Goal: Task Accomplishment & Management: Manage account settings

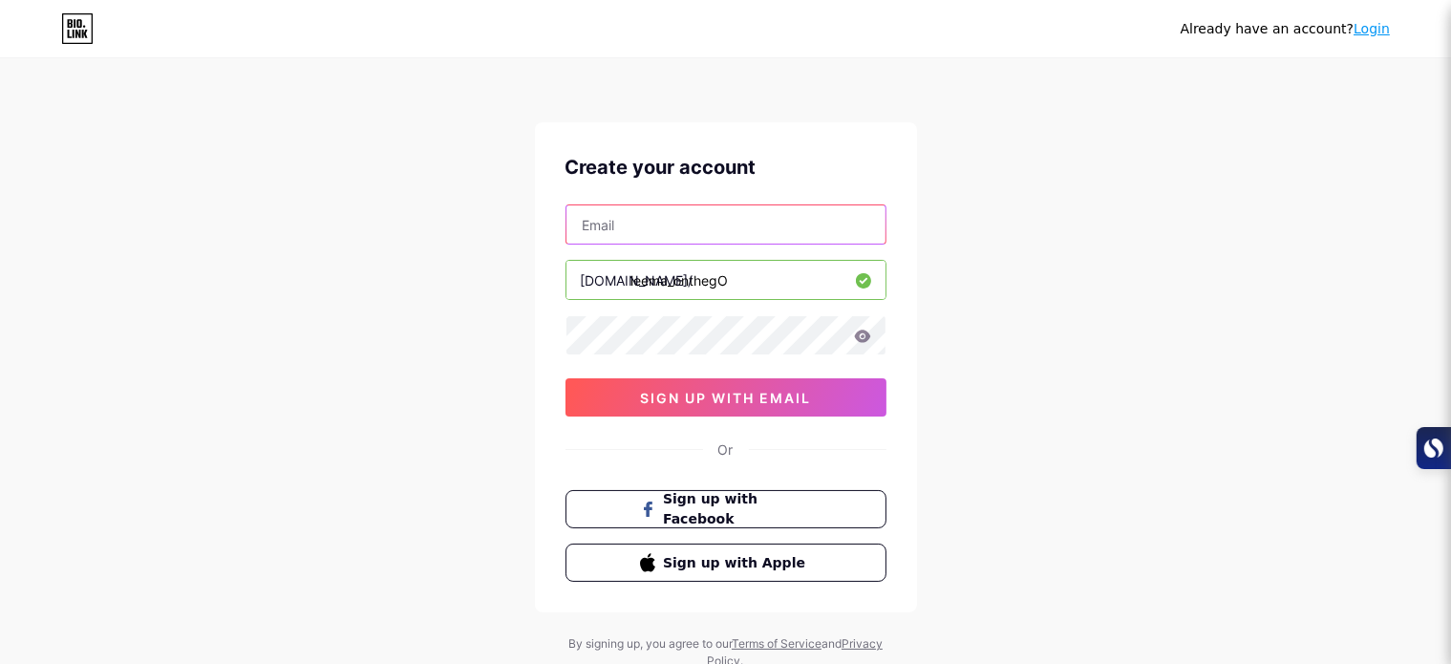
click at [619, 230] on input "text" at bounding box center [726, 224] width 319 height 38
type input "leema.brandnest@gmail.com"
click at [865, 334] on icon at bounding box center [862, 336] width 17 height 13
click at [865, 334] on icon at bounding box center [861, 337] width 16 height 13
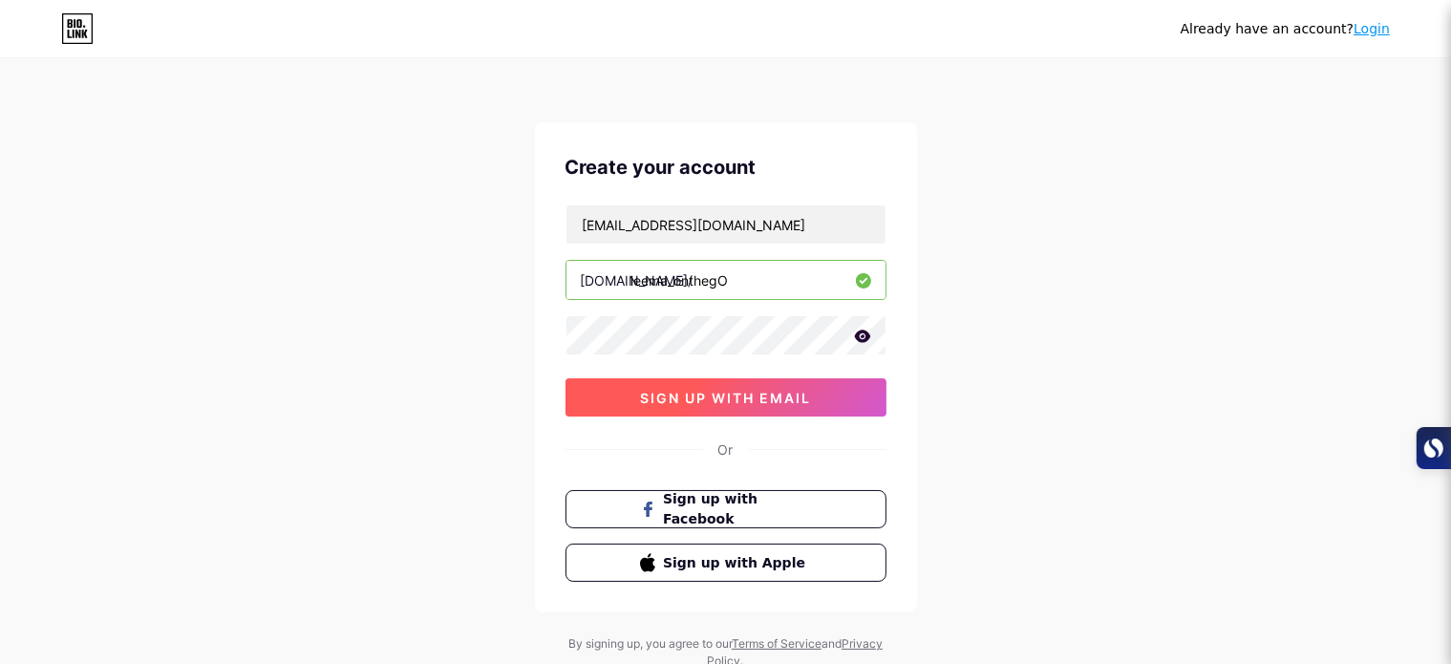
click at [789, 394] on span "sign up with email" at bounding box center [725, 398] width 171 height 16
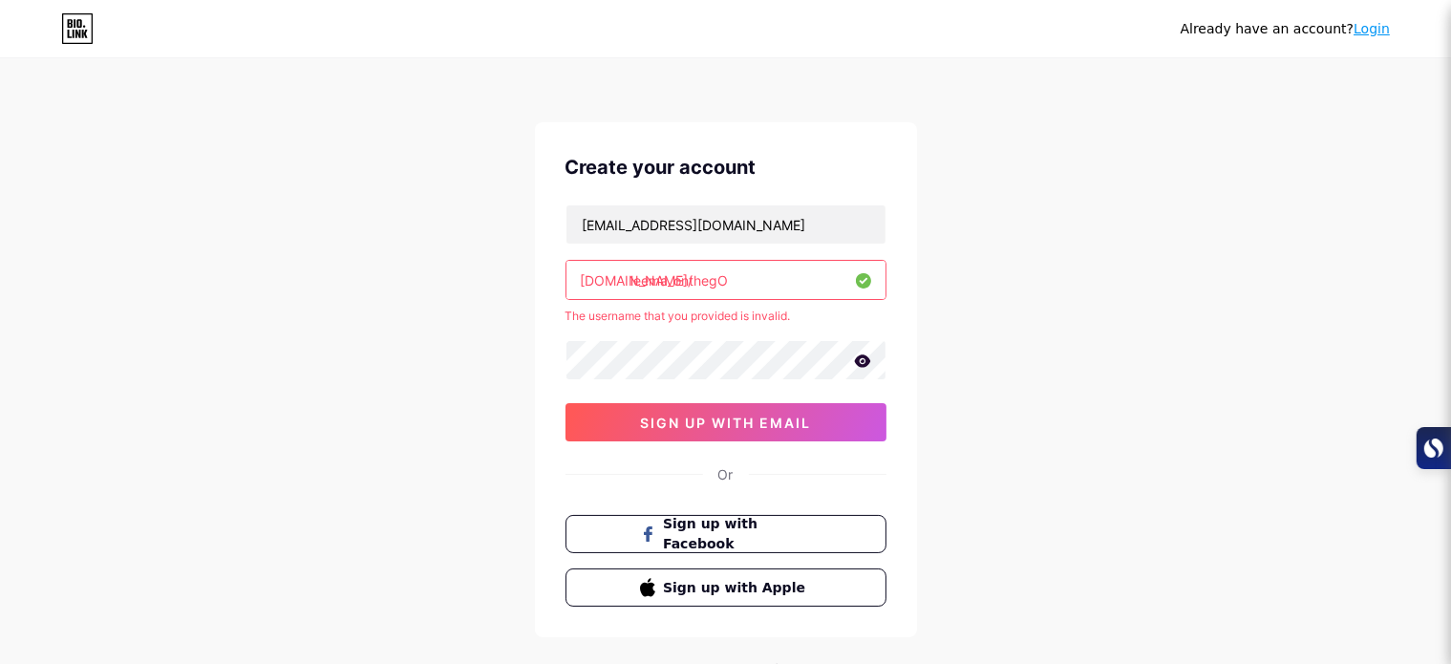
click at [1016, 329] on div "Already have an account? Login Create your account leema.brandnest@gmail.com bi…" at bounding box center [725, 378] width 1451 height 756
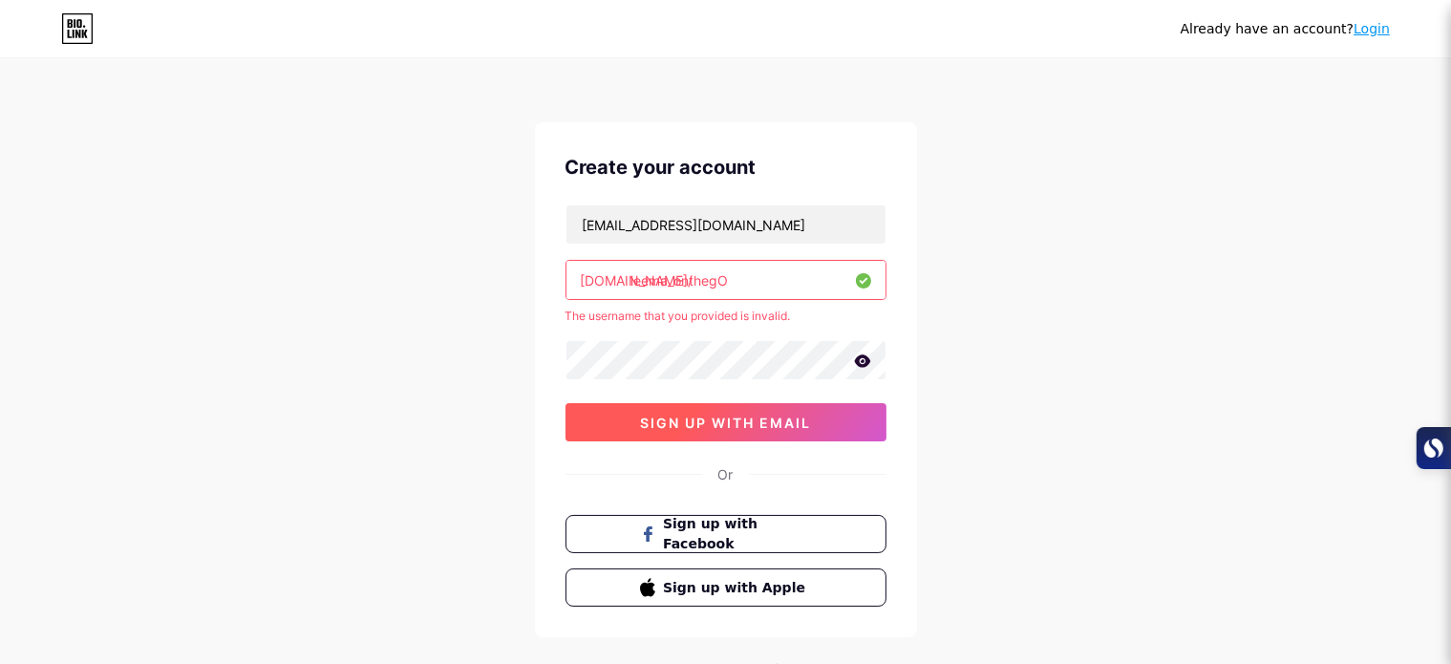
click at [813, 427] on button "sign up with email" at bounding box center [726, 422] width 321 height 38
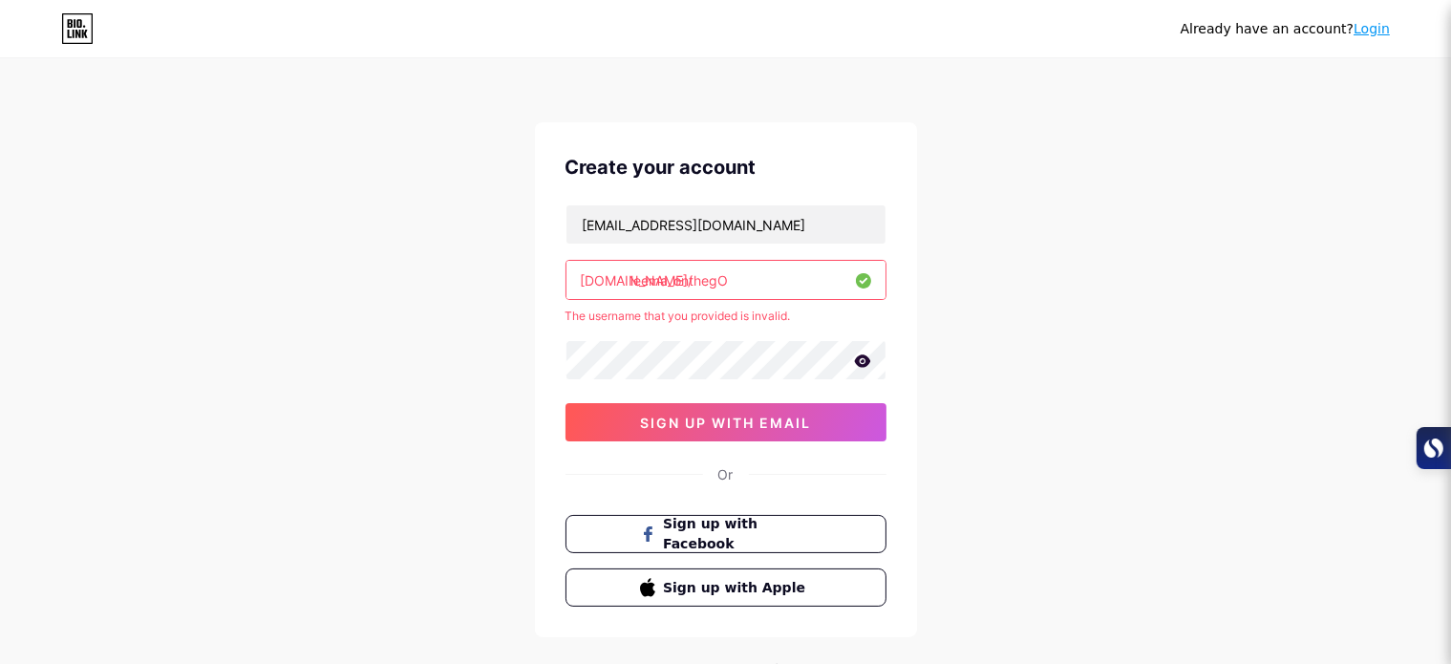
click at [866, 365] on icon at bounding box center [862, 361] width 16 height 12
click at [866, 365] on icon at bounding box center [861, 361] width 16 height 13
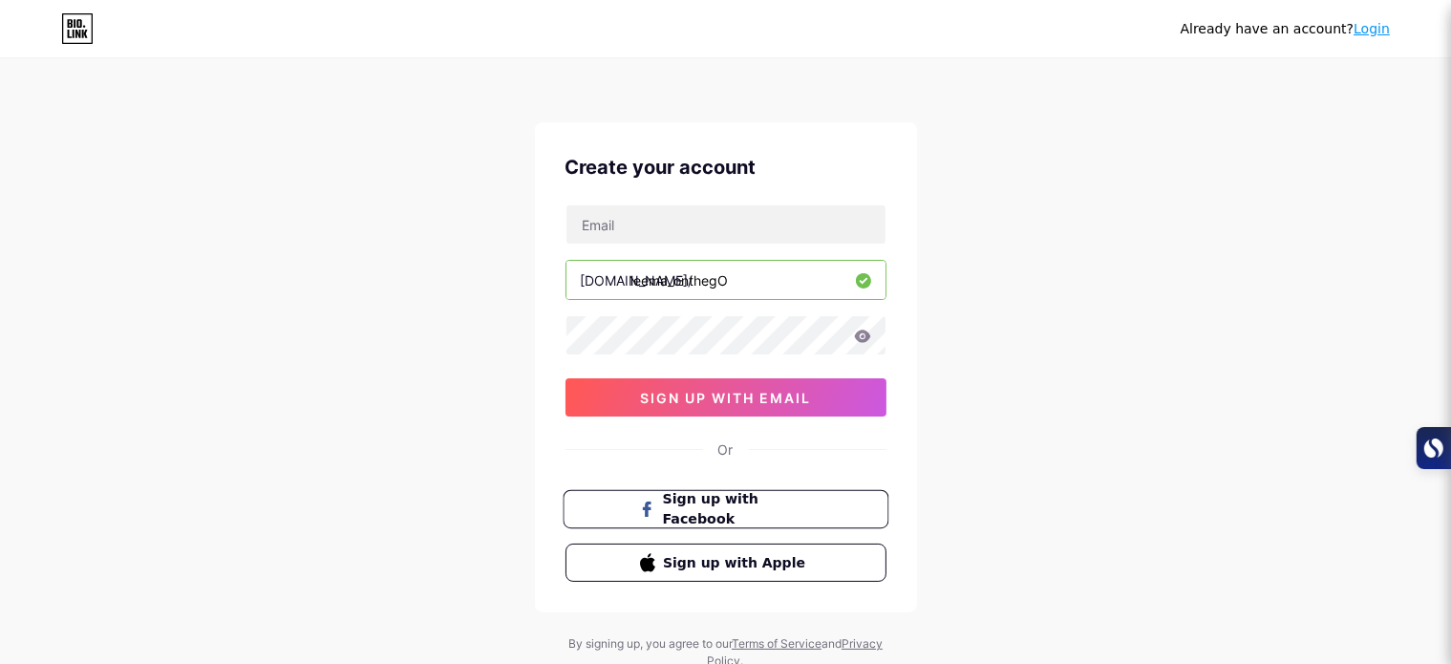
click at [737, 512] on span "Sign up with Facebook" at bounding box center [737, 509] width 150 height 41
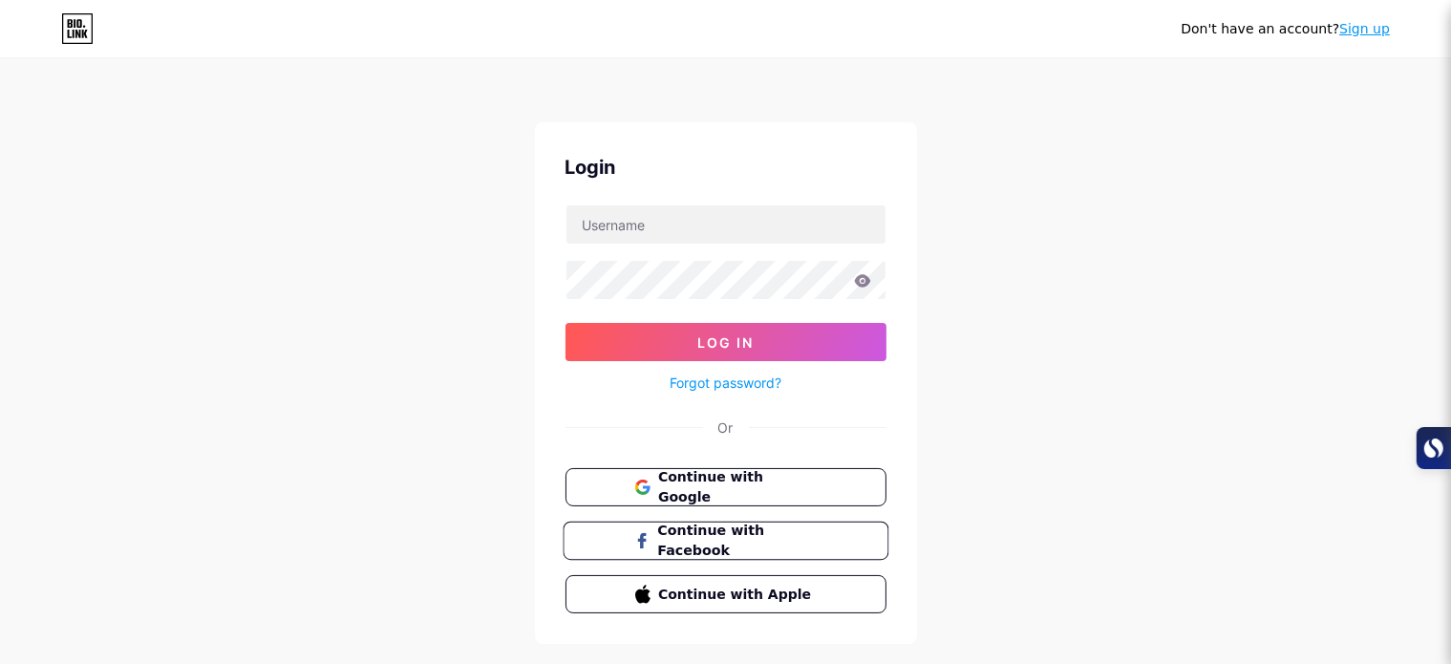
click at [722, 545] on span "Continue with Facebook" at bounding box center [737, 541] width 160 height 41
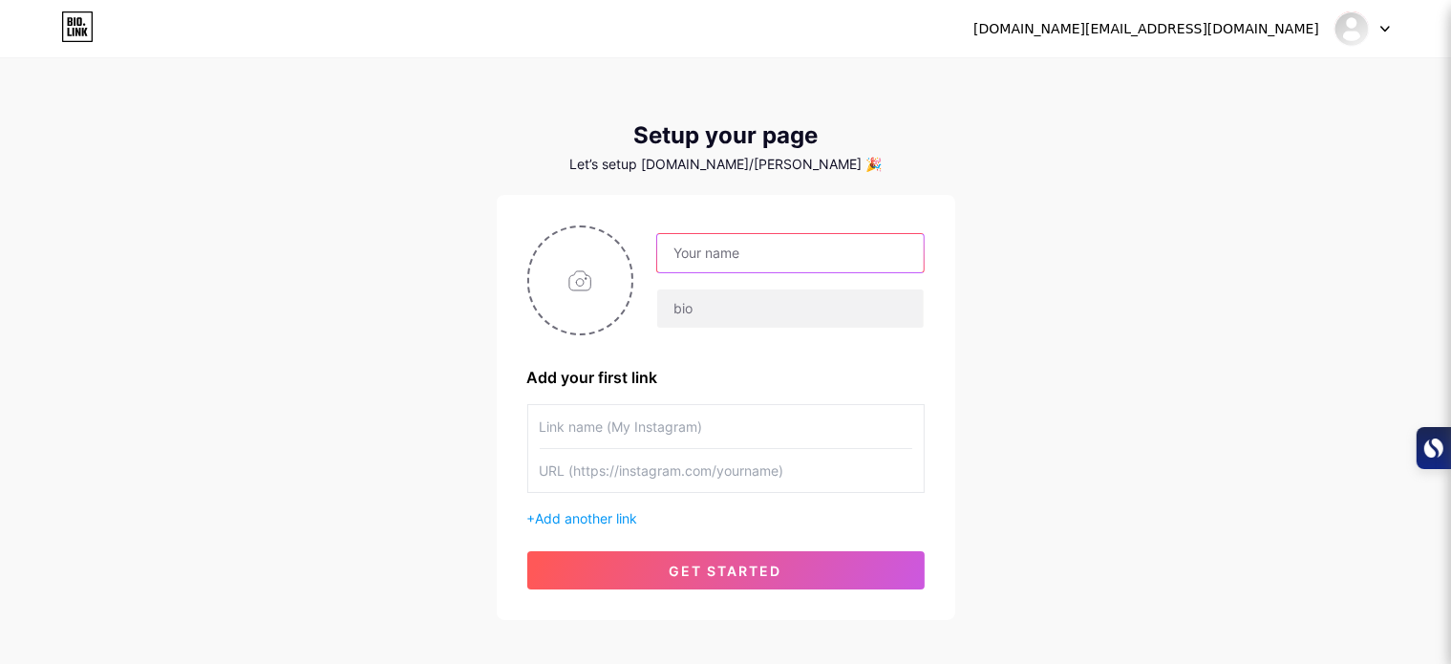
click at [764, 247] on input "text" at bounding box center [790, 253] width 266 height 38
type input "t"
type input "Thasleema"
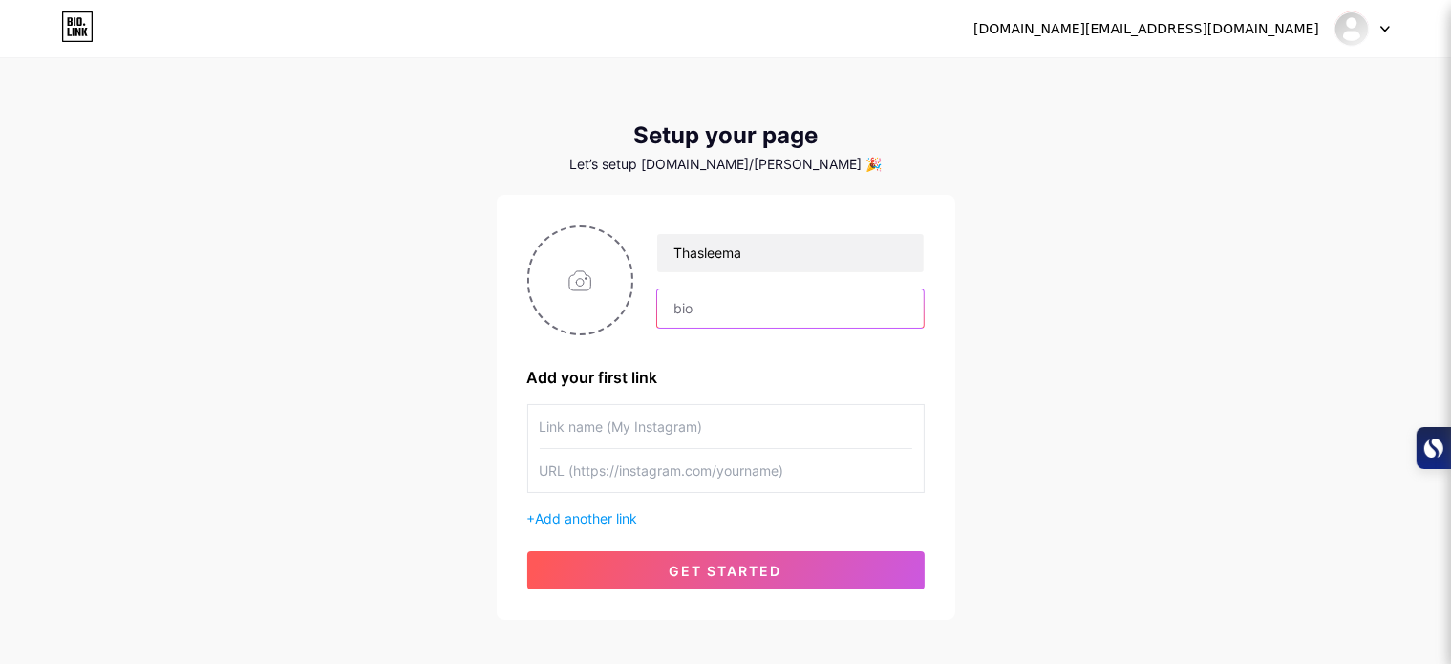
click at [682, 305] on input "text" at bounding box center [790, 309] width 266 height 38
click at [577, 282] on input "file" at bounding box center [580, 280] width 103 height 106
type input "C:\fakepath\leema.jpeg"
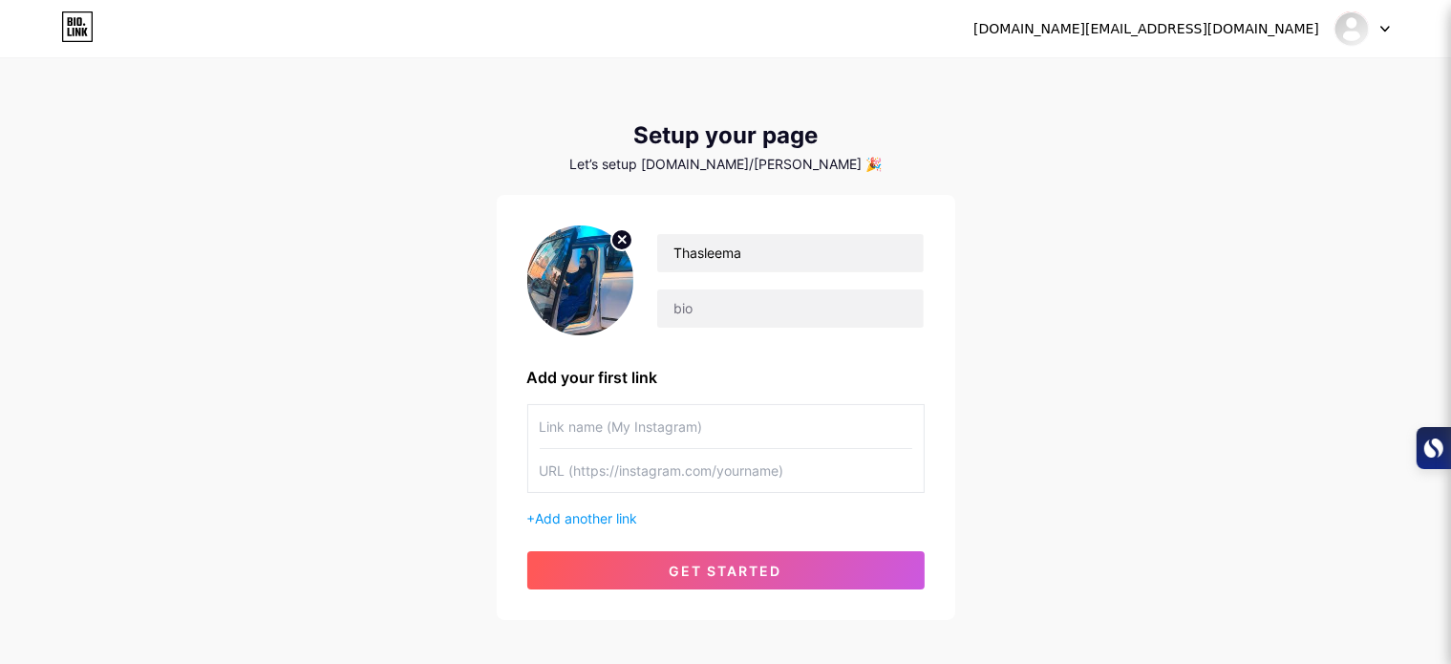
click at [581, 422] on input "text" at bounding box center [726, 426] width 373 height 43
type input "Leema_onthego"
click at [550, 473] on input "text" at bounding box center [726, 470] width 373 height 43
click at [568, 467] on input "text" at bounding box center [726, 470] width 373 height 43
paste input "[URL][DOMAIN_NAME]"
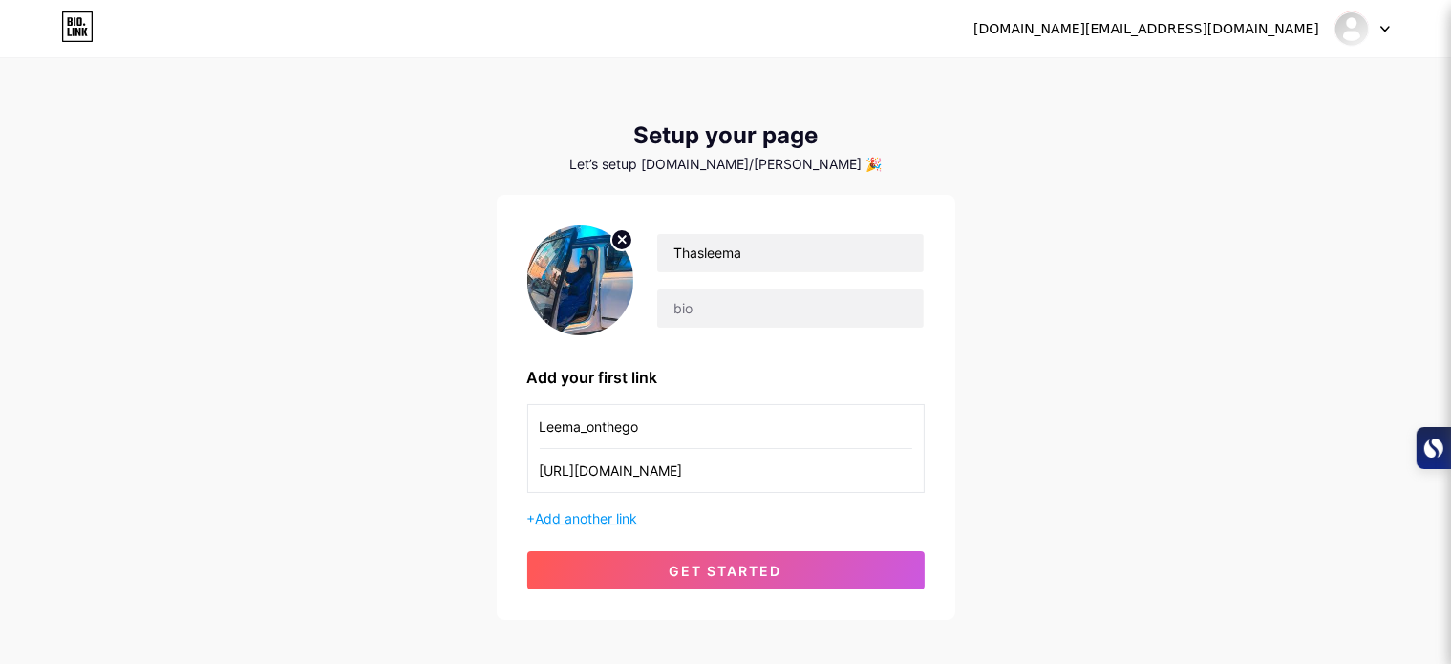
type input "[URL][DOMAIN_NAME]"
click at [617, 520] on span "Add another link" at bounding box center [587, 518] width 102 height 16
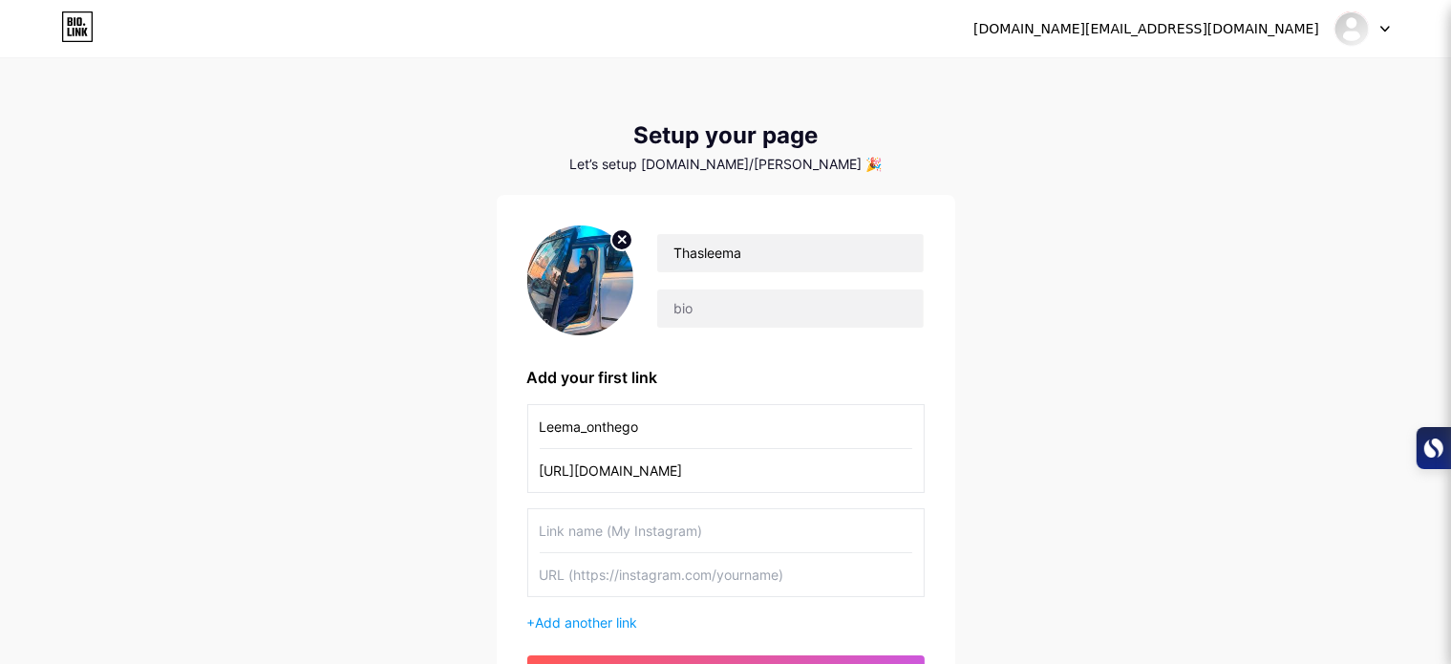
click at [540, 530] on input "text" at bounding box center [726, 530] width 373 height 43
click at [709, 425] on input "Leema_onthego" at bounding box center [726, 426] width 373 height 43
type input "L"
type input "i"
type input "Instagram"
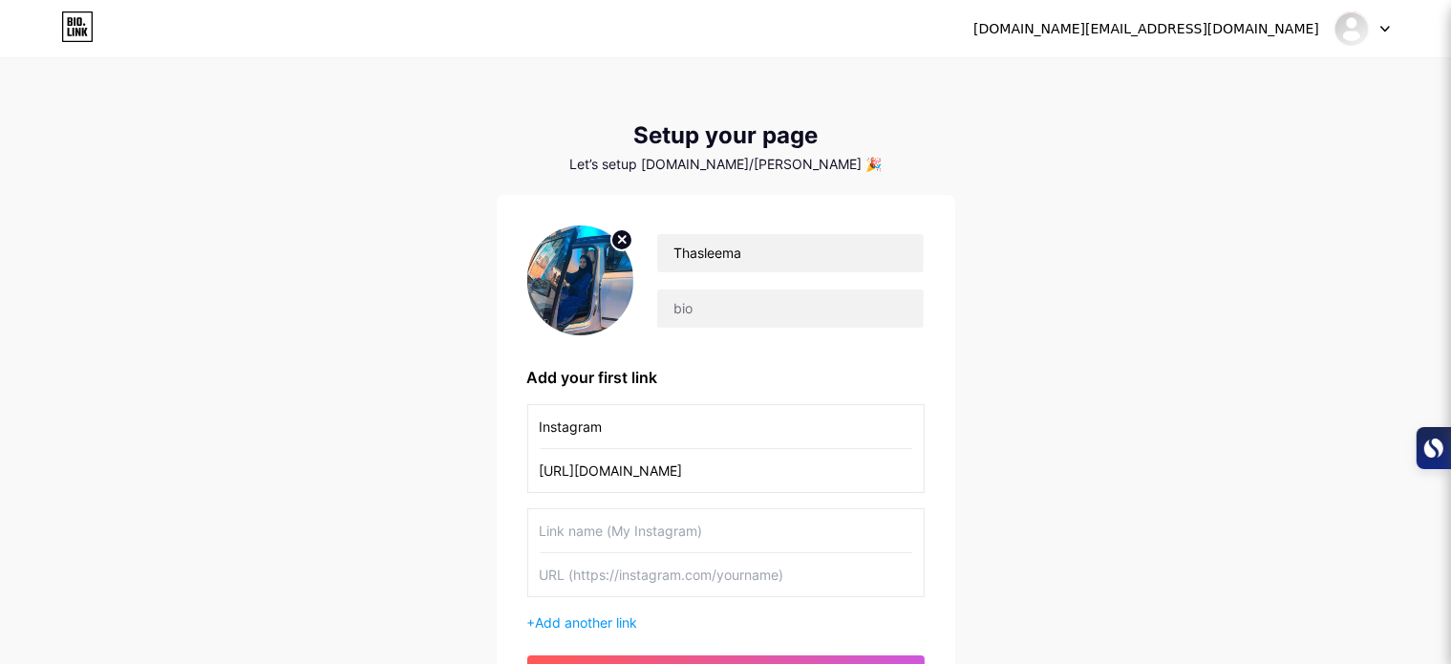
click at [608, 526] on input "text" at bounding box center [726, 530] width 373 height 43
type input "Y"
click at [612, 426] on input "Instagram" at bounding box center [726, 426] width 373 height 43
type input "I"
type input "Linkedin"
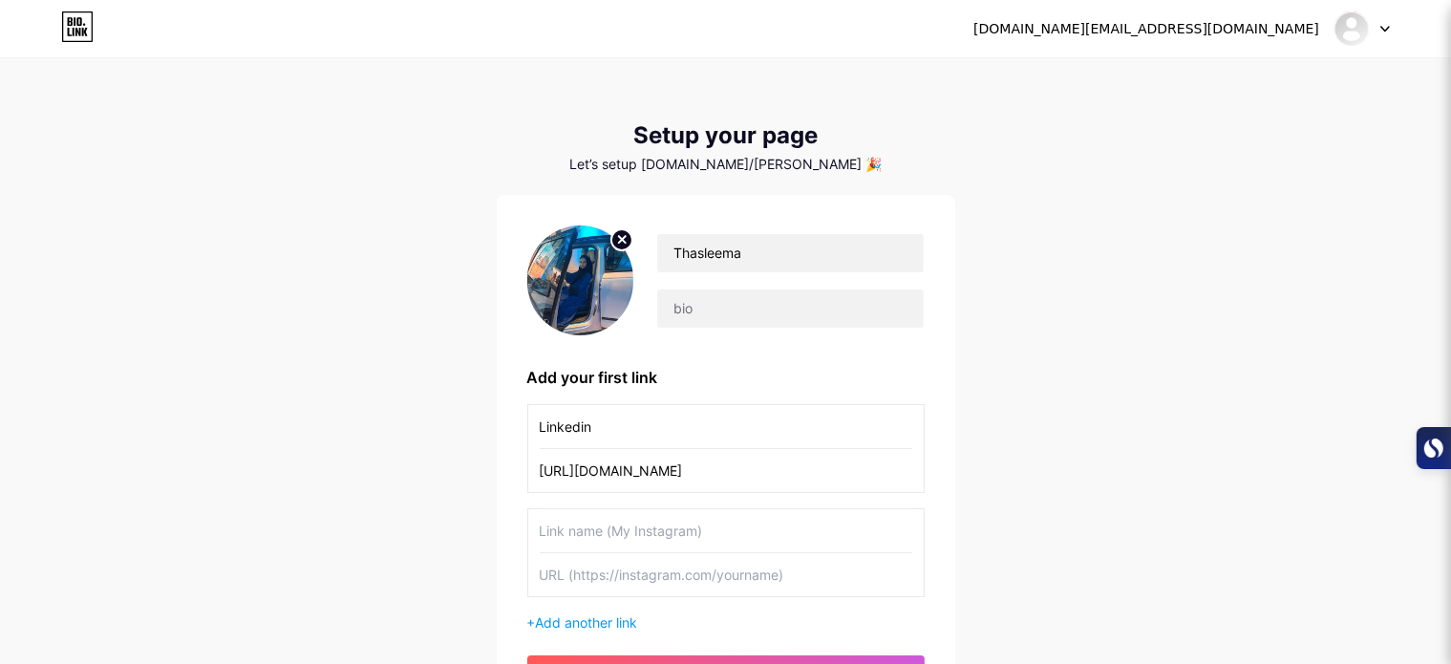
click at [845, 469] on input "[URL][DOMAIN_NAME]" at bounding box center [726, 470] width 373 height 43
type input "h"
paste input "[URL][DOMAIN_NAME][PERSON_NAME]"
type input "[URL][DOMAIN_NAME][PERSON_NAME]"
click at [542, 529] on input "text" at bounding box center [726, 530] width 373 height 43
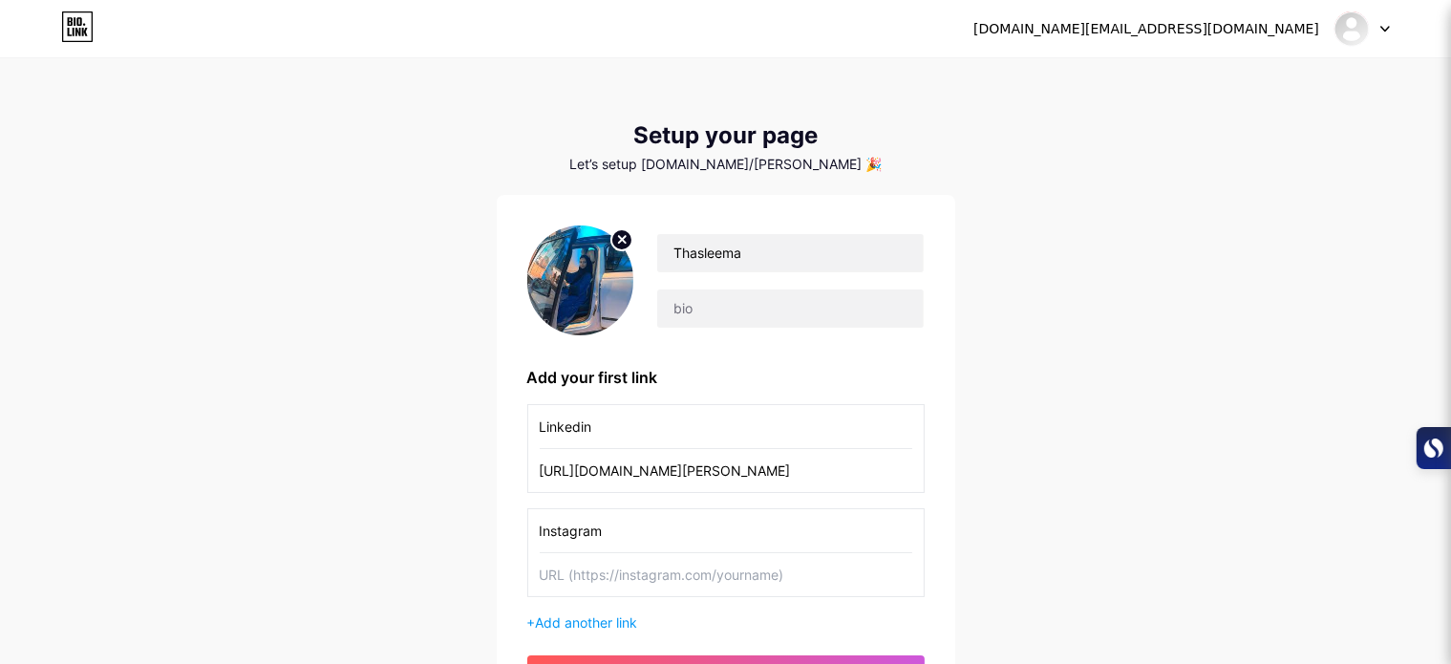
type input "Instagram"
click at [544, 571] on input "text" at bounding box center [726, 574] width 373 height 43
paste input "[URL][DOMAIN_NAME]"
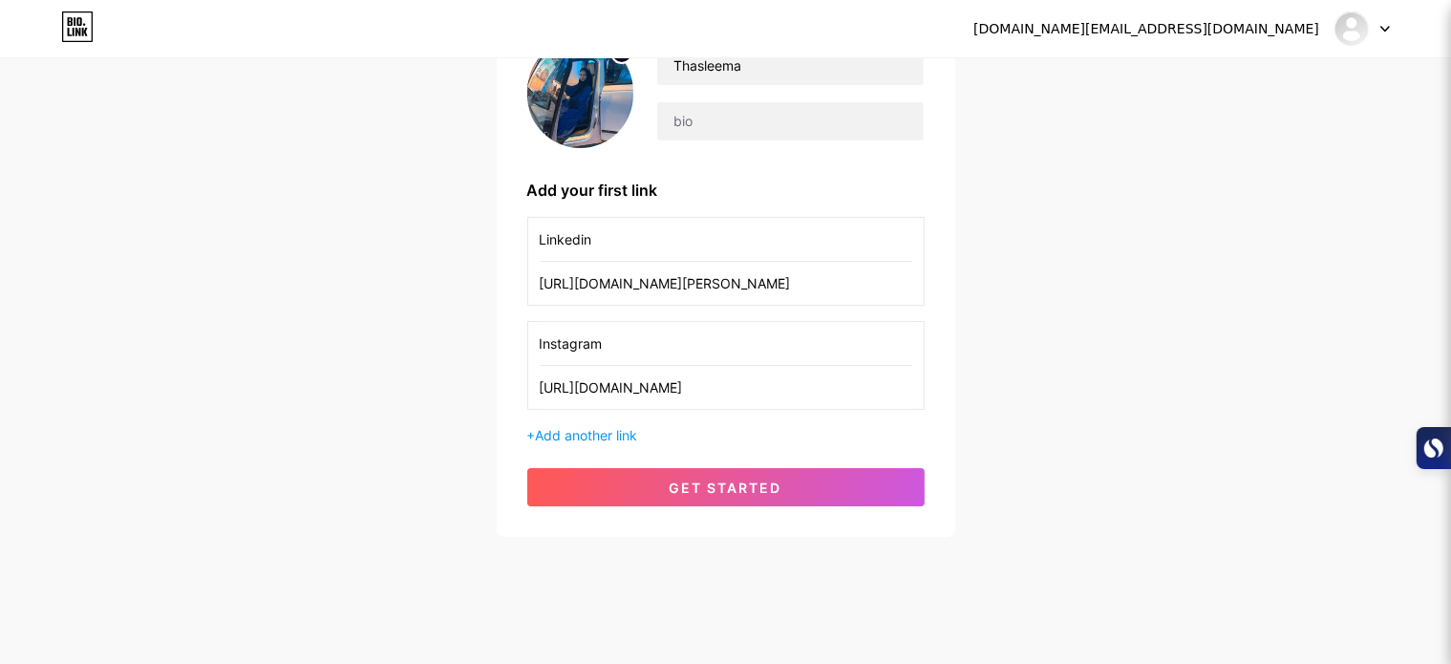
scroll to position [191, 0]
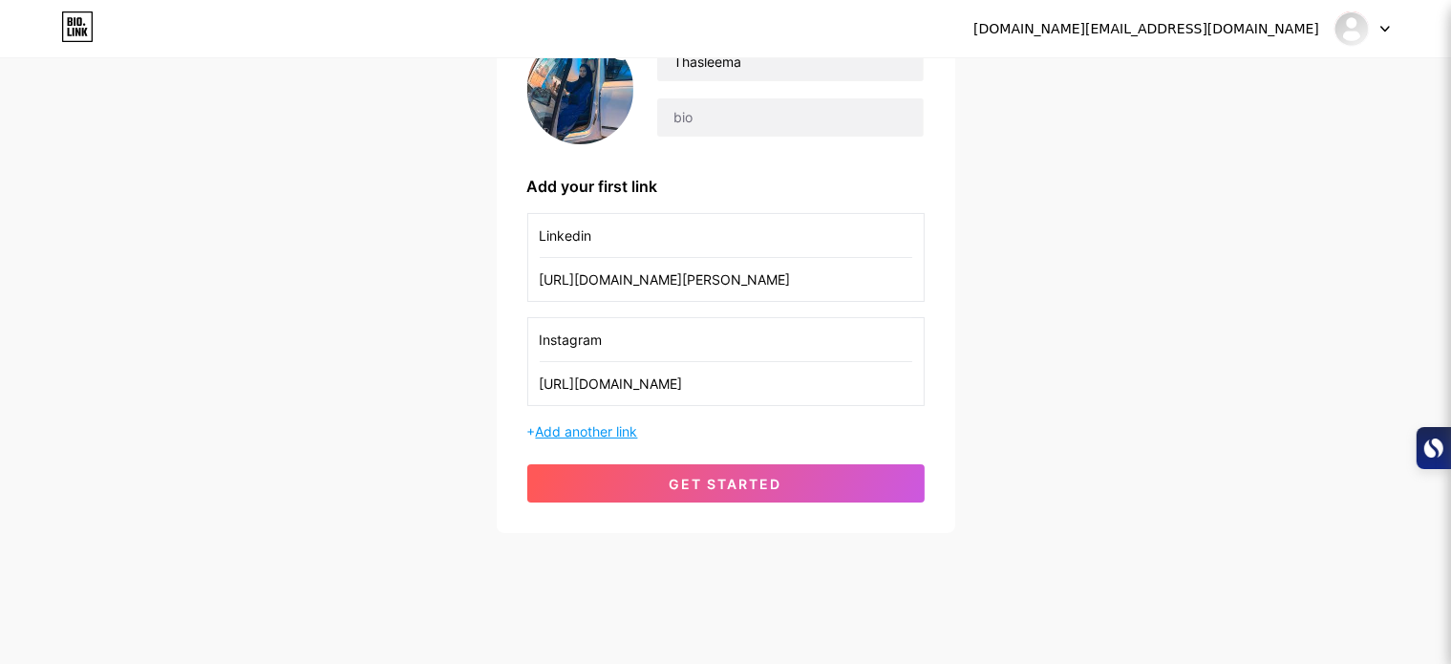
type input "[URL][DOMAIN_NAME]"
click at [618, 432] on span "Add another link" at bounding box center [587, 431] width 102 height 16
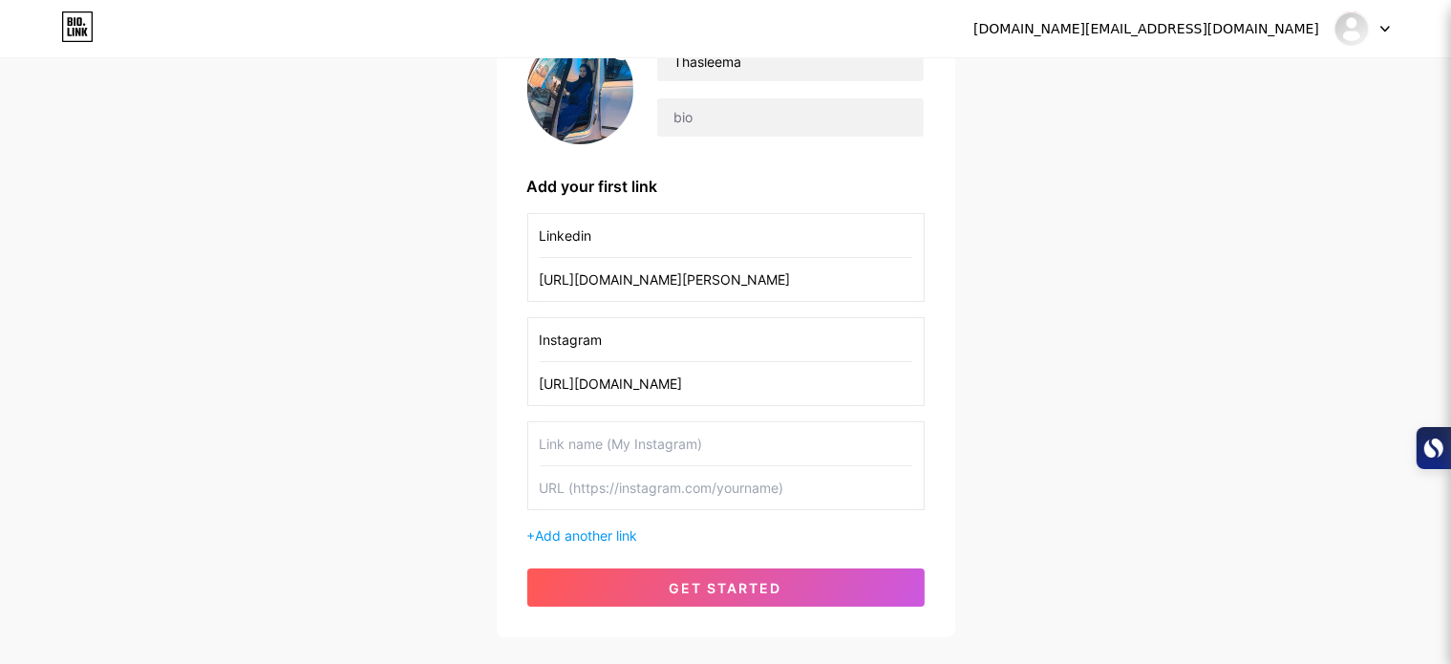
click at [597, 442] on input "text" at bounding box center [726, 443] width 373 height 43
type input "Youtube"
click at [588, 491] on input "text" at bounding box center [726, 487] width 373 height 43
paste input "[URL][DOMAIN_NAME]"
type input "[URL][DOMAIN_NAME]"
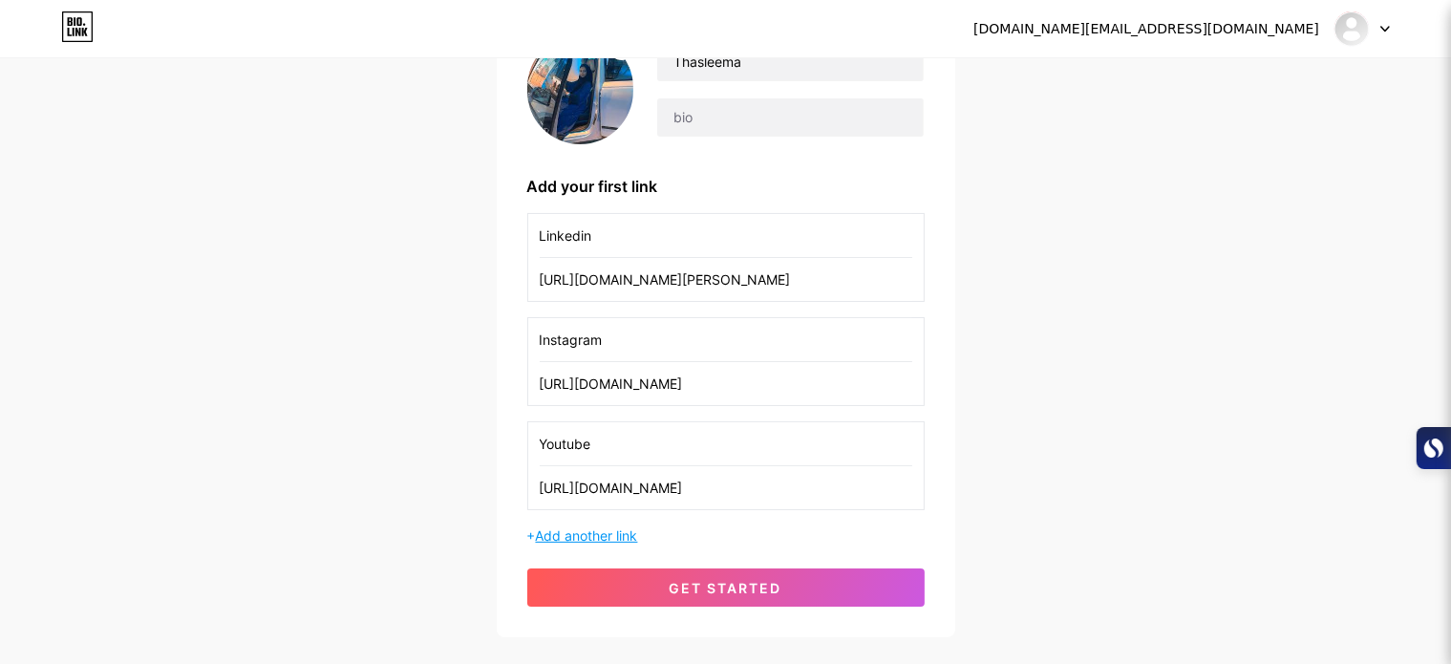
click at [562, 536] on span "Add another link" at bounding box center [587, 535] width 102 height 16
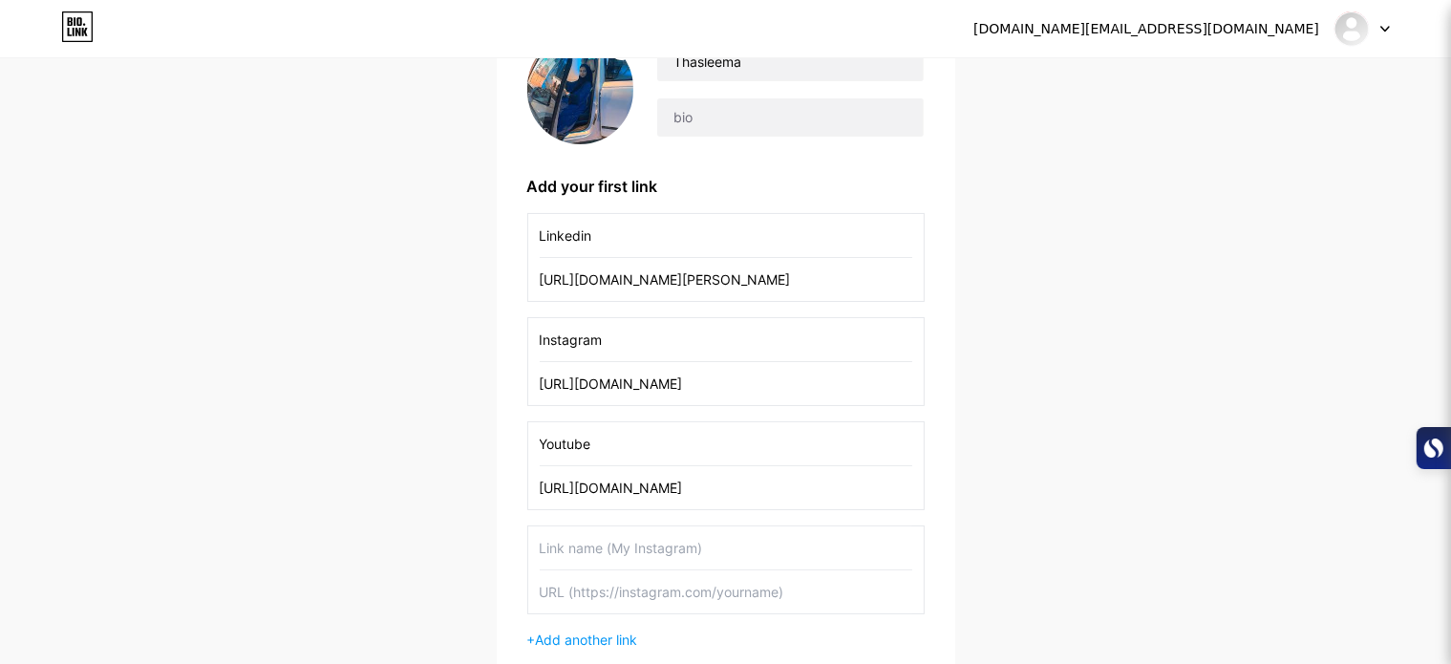
click at [561, 548] on input "text" at bounding box center [726, 547] width 373 height 43
type input "Snapchat"
click at [554, 589] on input "text" at bounding box center [726, 591] width 373 height 43
paste input "[URL][DOMAIN_NAME]"
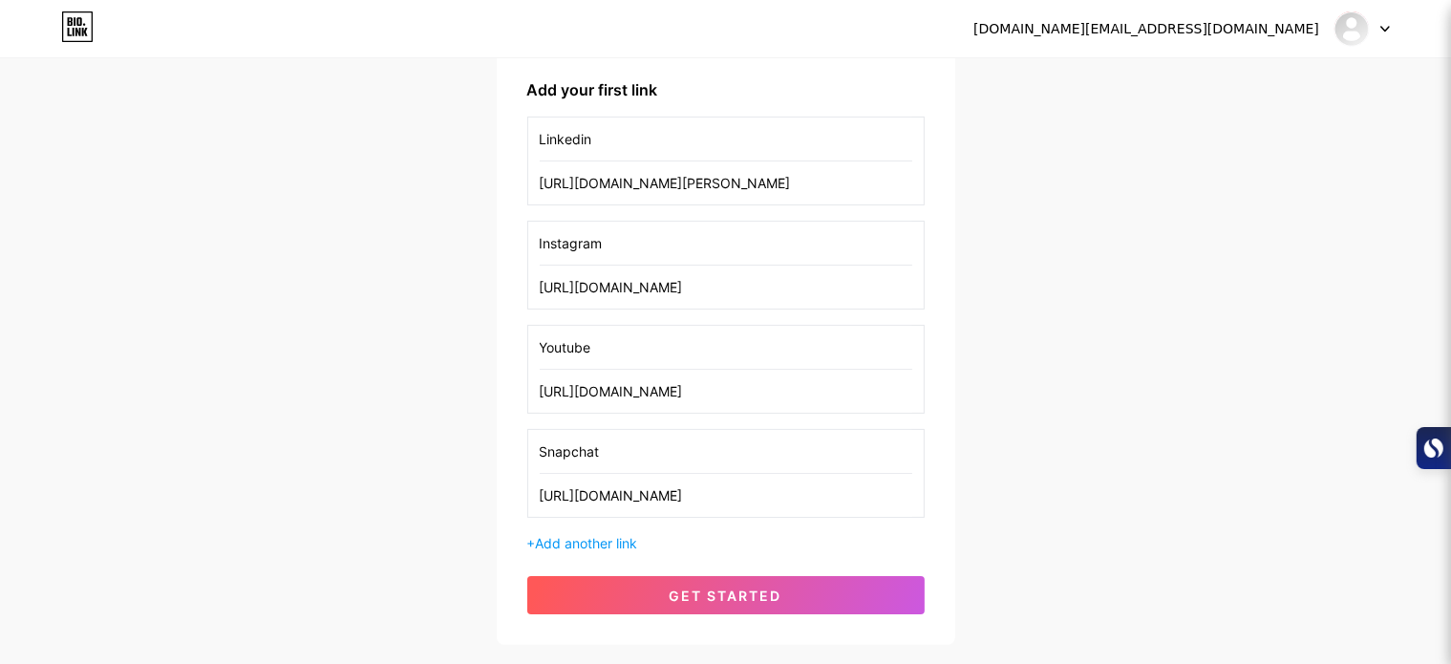
scroll to position [382, 0]
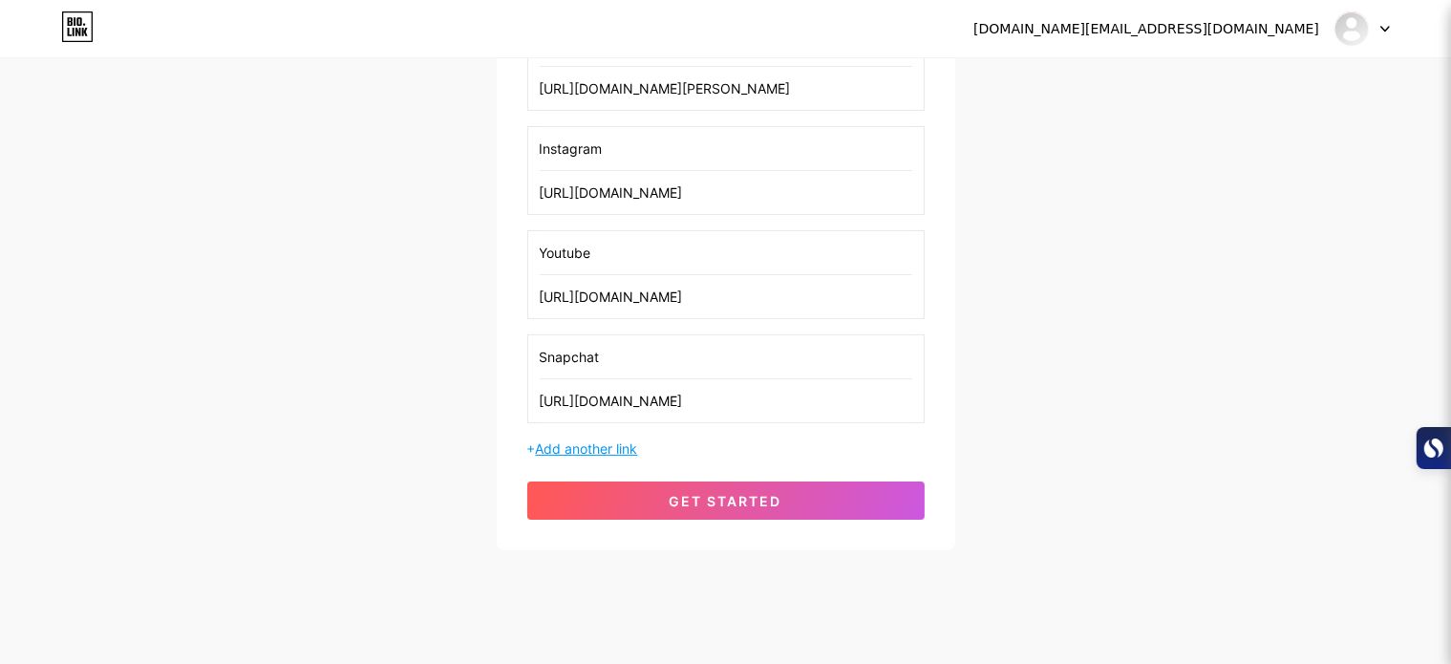
type input "[URL][DOMAIN_NAME]"
click at [603, 442] on span "Add another link" at bounding box center [587, 448] width 102 height 16
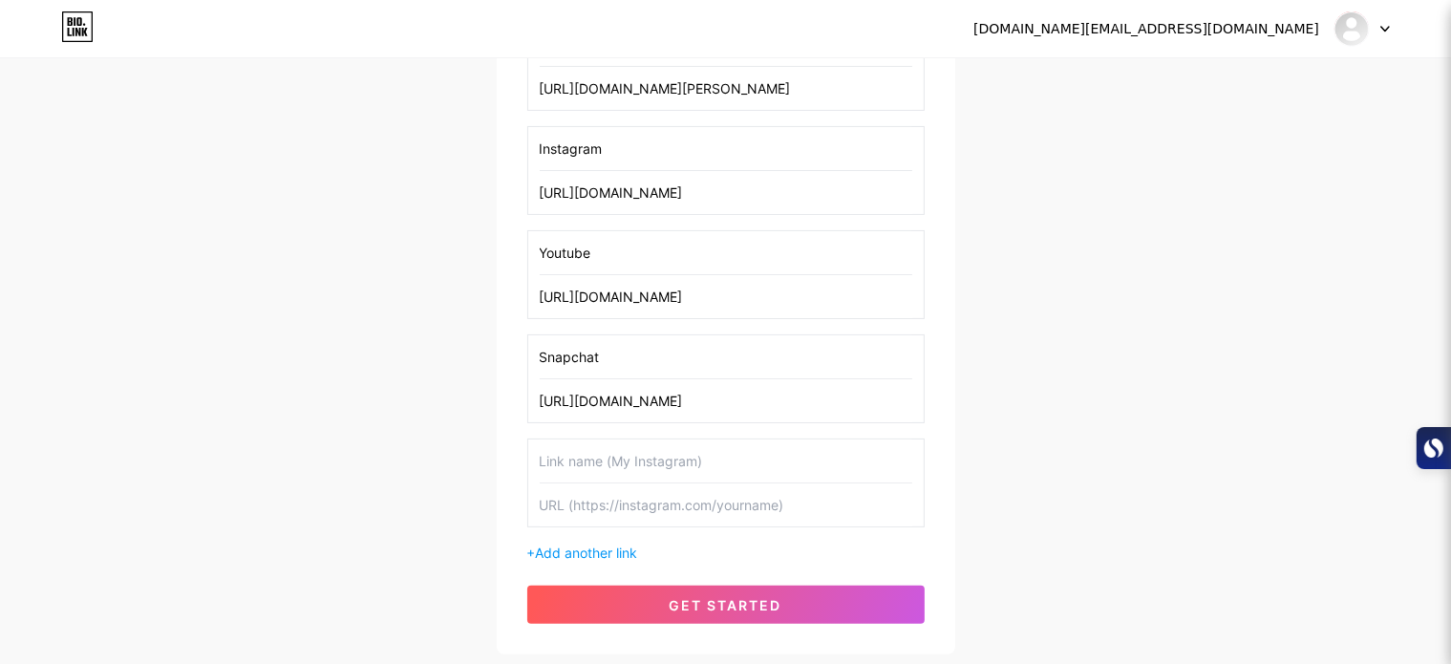
click at [558, 461] on input "text" at bounding box center [726, 461] width 373 height 43
type input "T"
type input "twitter"
drag, startPoint x: 539, startPoint y: 147, endPoint x: 570, endPoint y: 412, distance: 266.6
click at [569, 415] on div "Linkedin [URL][DOMAIN_NAME][PERSON_NAME] Instagram [URL][DOMAIN_NAME] Youtube […" at bounding box center [726, 292] width 398 height 541
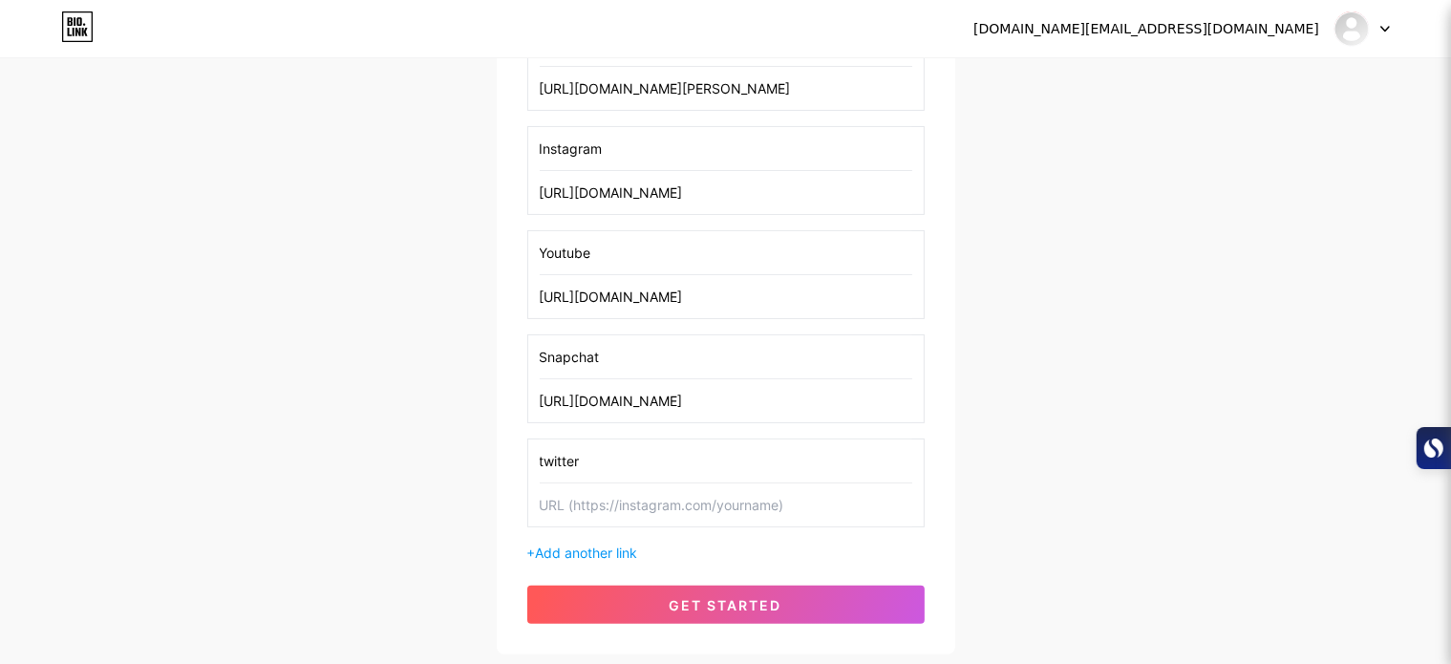
click at [619, 151] on input "Instagram" at bounding box center [726, 148] width 373 height 43
drag, startPoint x: 820, startPoint y: 195, endPoint x: 502, endPoint y: 196, distance: 318.2
click at [502, 196] on div "Thasleema Add your first link Linkedin [URL][DOMAIN_NAME][PERSON_NAME] Instagra…" at bounding box center [726, 234] width 459 height 842
click at [608, 144] on input "Instagram" at bounding box center [726, 148] width 373 height 43
drag, startPoint x: 608, startPoint y: 144, endPoint x: 505, endPoint y: 147, distance: 103.2
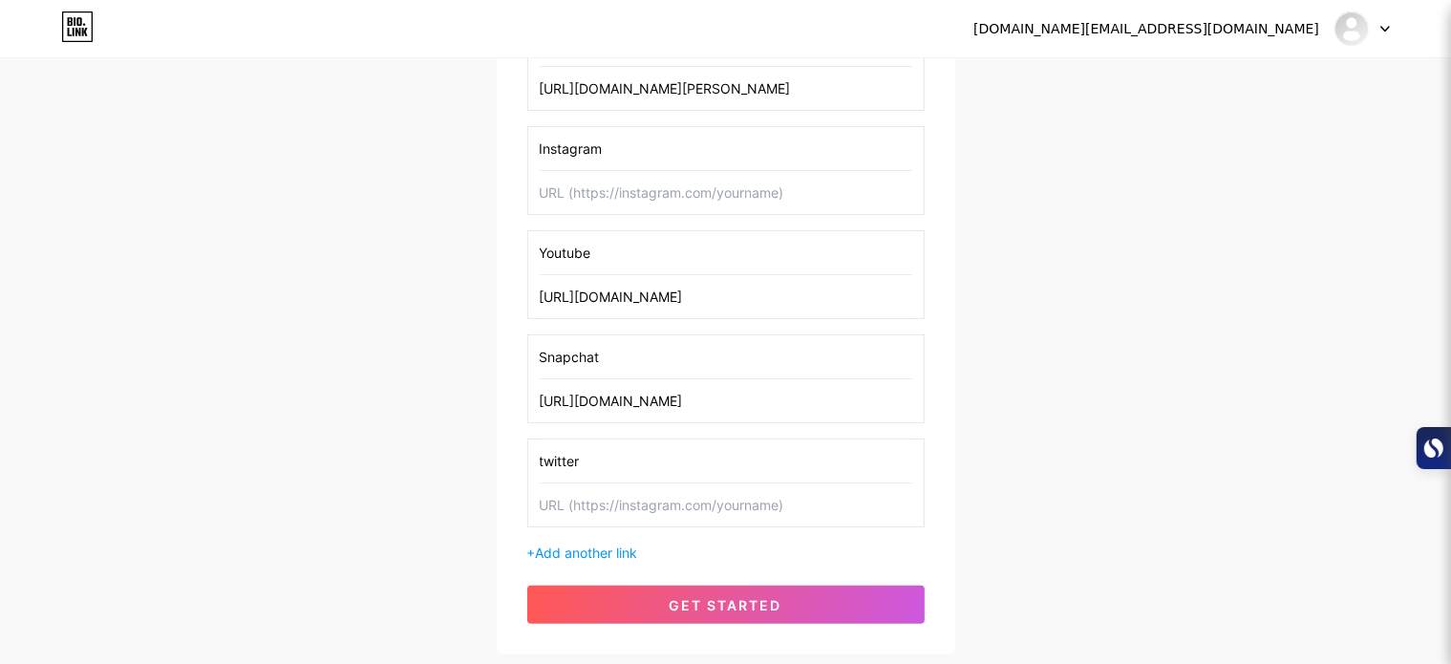
click at [505, 147] on div "Thasleema Add your first link Linkedin [URL][DOMAIN_NAME][PERSON_NAME] Instagra…" at bounding box center [726, 234] width 459 height 842
type input "Twitter"
click at [544, 195] on input "text" at bounding box center [726, 192] width 373 height 43
paste input "[URL][DOMAIN_NAME]"
type input "[URL][DOMAIN_NAME]"
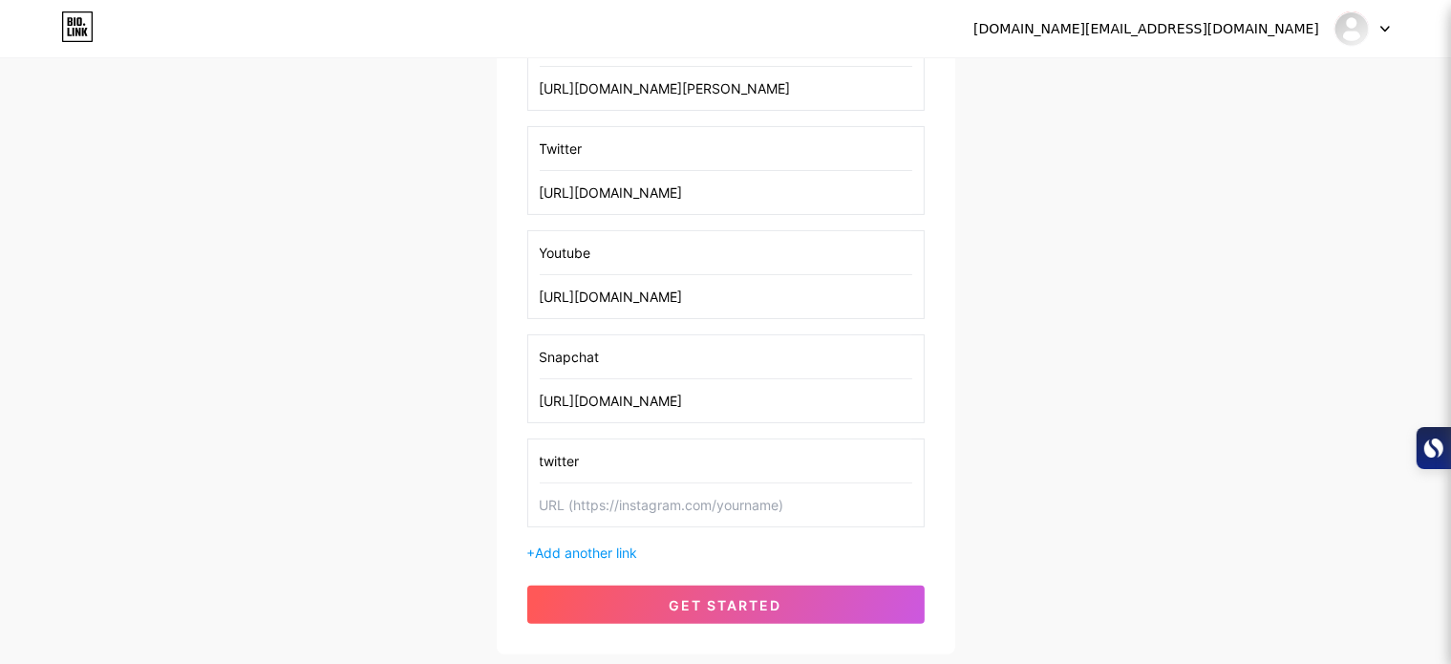
drag, startPoint x: 585, startPoint y: 455, endPoint x: 457, endPoint y: 454, distance: 128.0
click at [457, 454] on div "[DOMAIN_NAME][EMAIL_ADDRESS][DOMAIN_NAME] Dashboard Logout Setup your page Let’…" at bounding box center [725, 167] width 1451 height 1098
drag, startPoint x: 591, startPoint y: 246, endPoint x: 513, endPoint y: 257, distance: 79.2
click at [513, 257] on div "Thasleema Add your first link Linkedin [URL][DOMAIN_NAME][PERSON_NAME] Twitter …" at bounding box center [726, 234] width 459 height 842
click at [654, 242] on input "Youtube" at bounding box center [726, 252] width 373 height 43
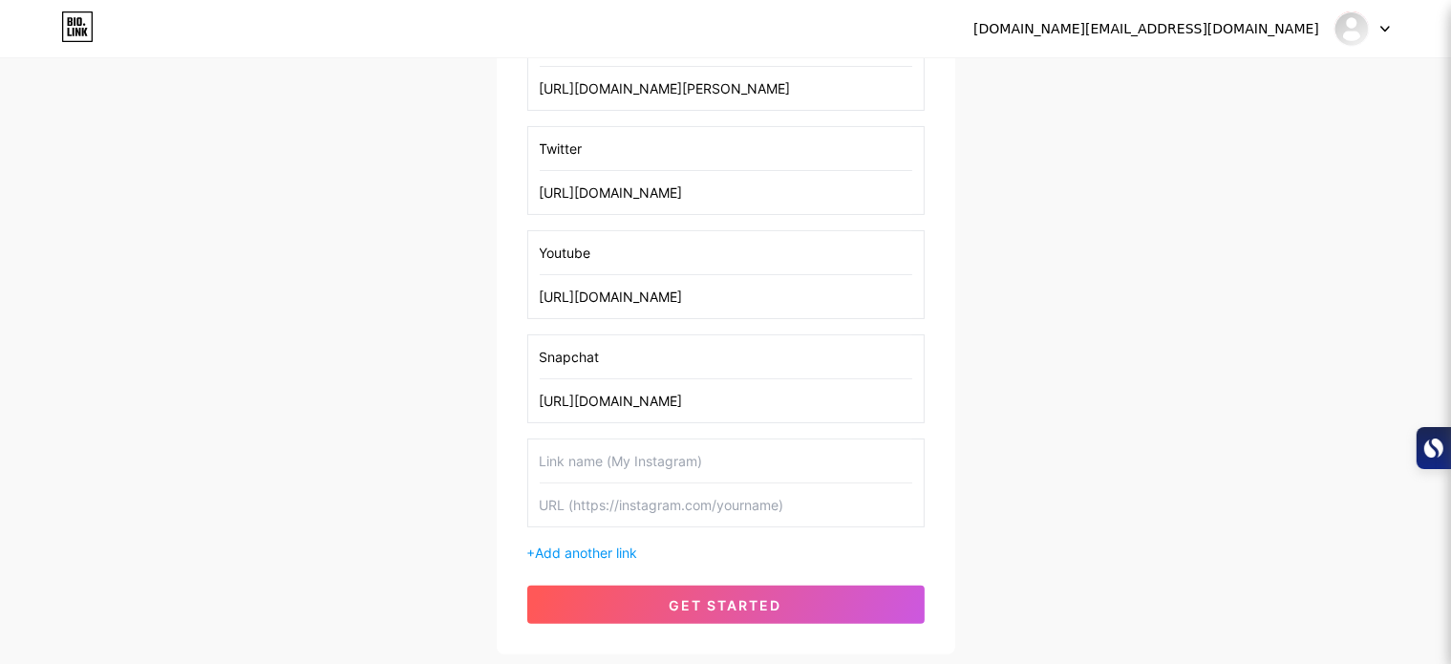
drag, startPoint x: 600, startPoint y: 248, endPoint x: 511, endPoint y: 251, distance: 88.9
click at [511, 251] on div "Thasleema Add your first link Linkedin [URL][DOMAIN_NAME][PERSON_NAME] Twitter …" at bounding box center [726, 234] width 459 height 842
drag, startPoint x: 605, startPoint y: 355, endPoint x: 442, endPoint y: 374, distance: 163.6
click at [443, 374] on div "[DOMAIN_NAME][EMAIL_ADDRESS][DOMAIN_NAME] Dashboard Logout Setup your page Let’…" at bounding box center [725, 167] width 1451 height 1098
paste input "Youtube"
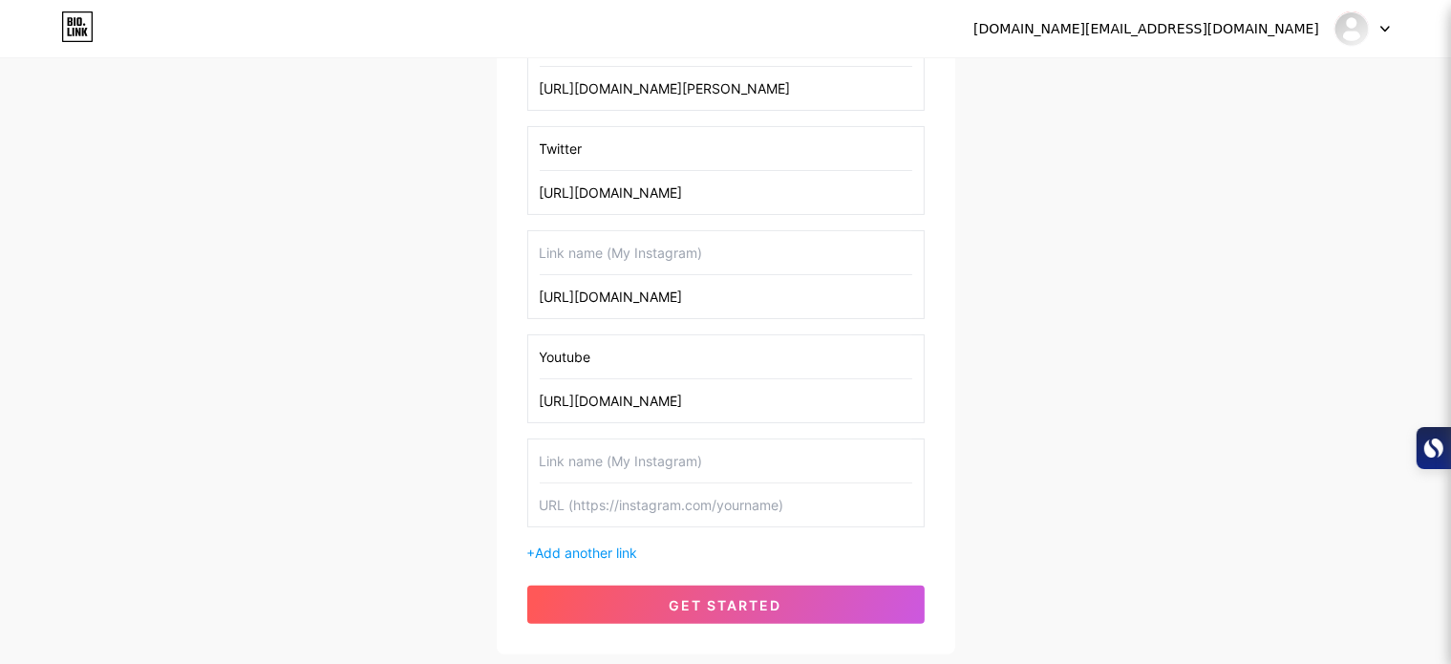
type input "Youtube"
drag, startPoint x: 758, startPoint y: 398, endPoint x: 398, endPoint y: 379, distance: 360.7
click at [398, 379] on div "[DOMAIN_NAME][EMAIL_ADDRESS][DOMAIN_NAME] Dashboard Logout Setup your page Let’…" at bounding box center [725, 167] width 1451 height 1098
drag, startPoint x: 797, startPoint y: 293, endPoint x: 454, endPoint y: 255, distance: 345.2
click at [454, 255] on div "[DOMAIN_NAME][EMAIL_ADDRESS][DOMAIN_NAME] Dashboard Logout Setup your page Let’…" at bounding box center [725, 167] width 1451 height 1098
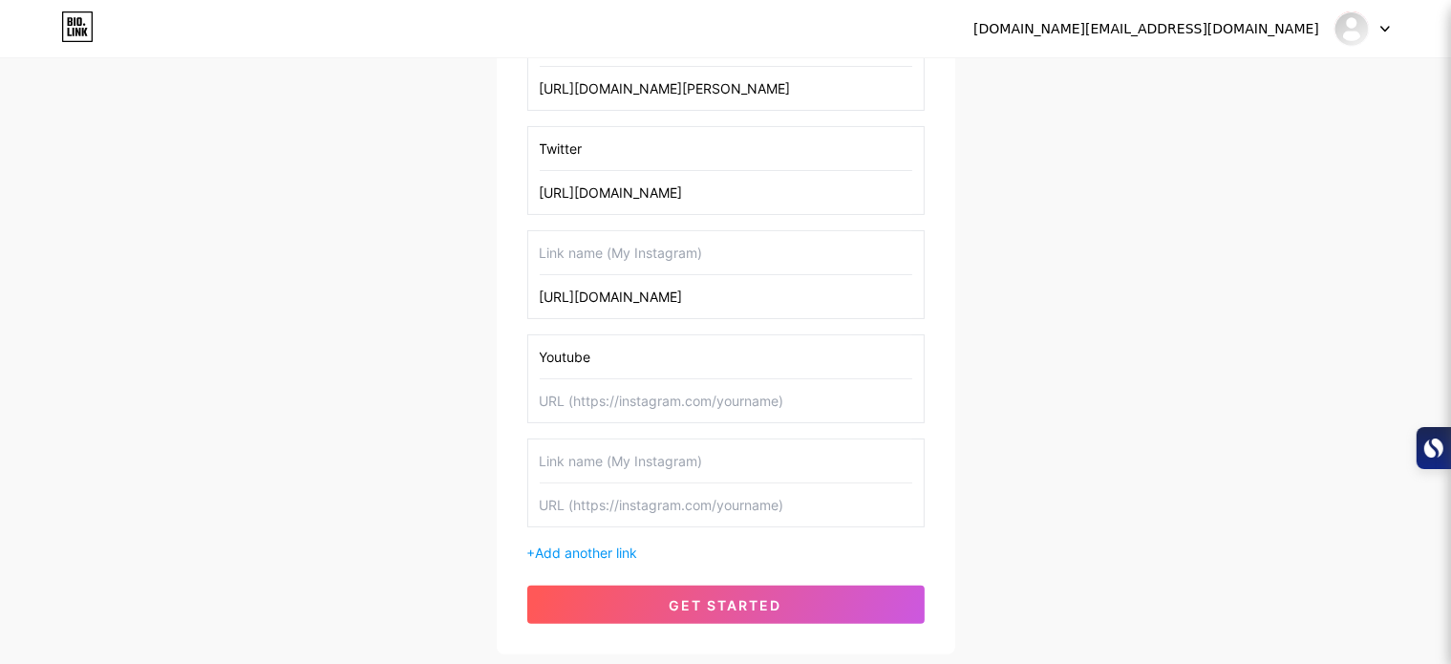
type input "x"
click at [556, 398] on input "text" at bounding box center [726, 400] width 373 height 43
paste input "Youtube"
type input "Y"
click at [548, 251] on input "text" at bounding box center [726, 252] width 373 height 43
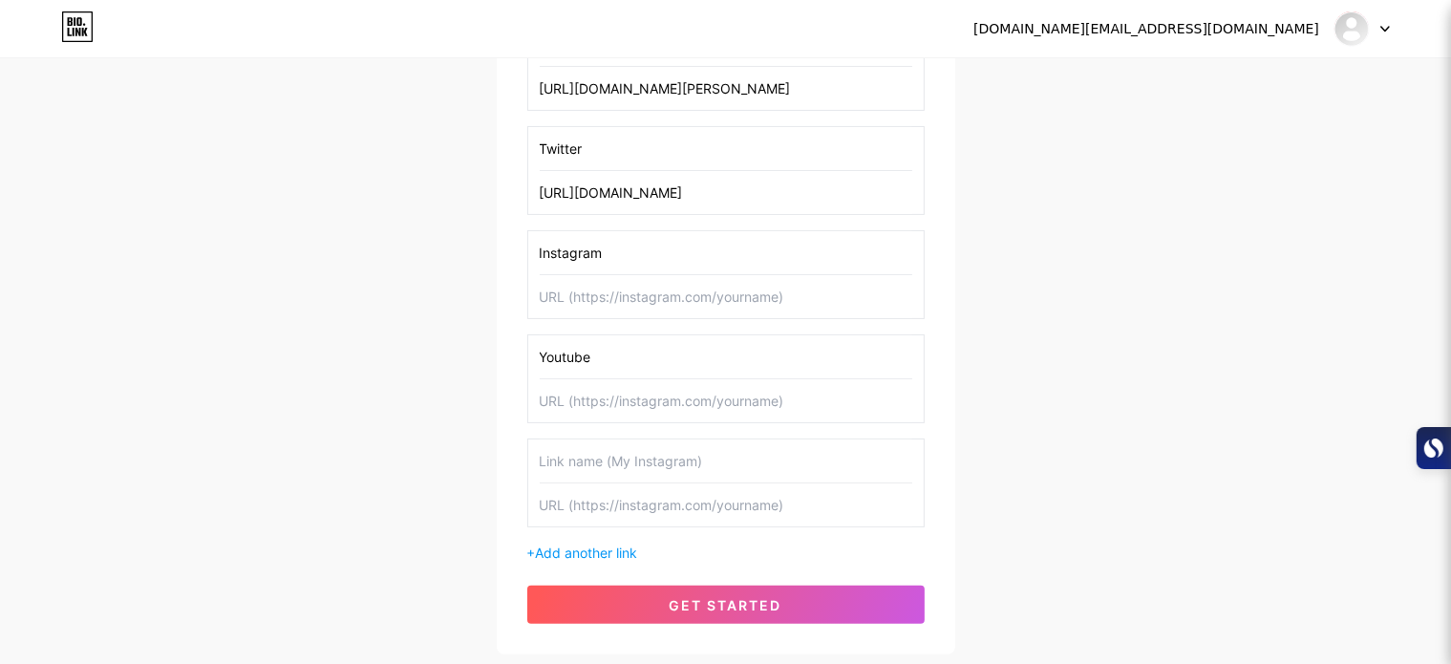
type input "Instagram"
click at [544, 293] on input "text" at bounding box center [726, 296] width 373 height 43
paste input "[URL][DOMAIN_NAME]"
type input "[URL][DOMAIN_NAME]"
click at [561, 401] on input "text" at bounding box center [726, 400] width 373 height 43
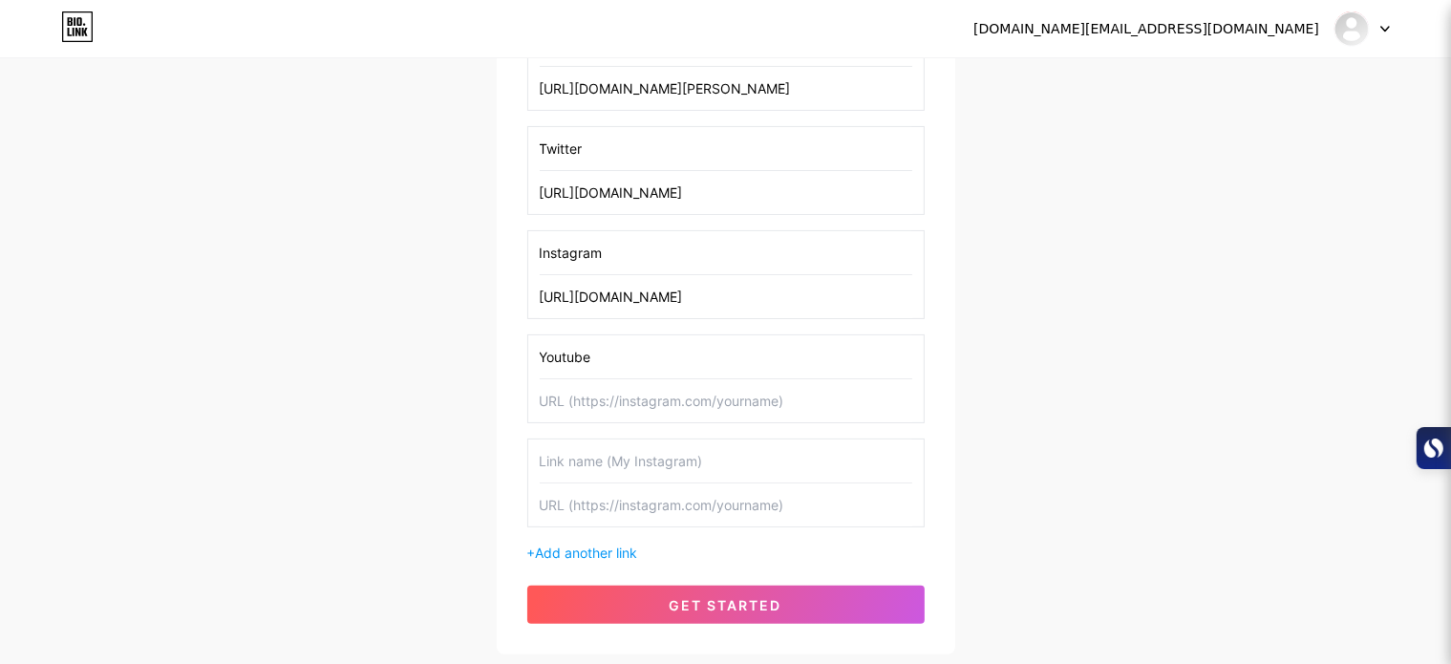
paste input "[URL][DOMAIN_NAME]"
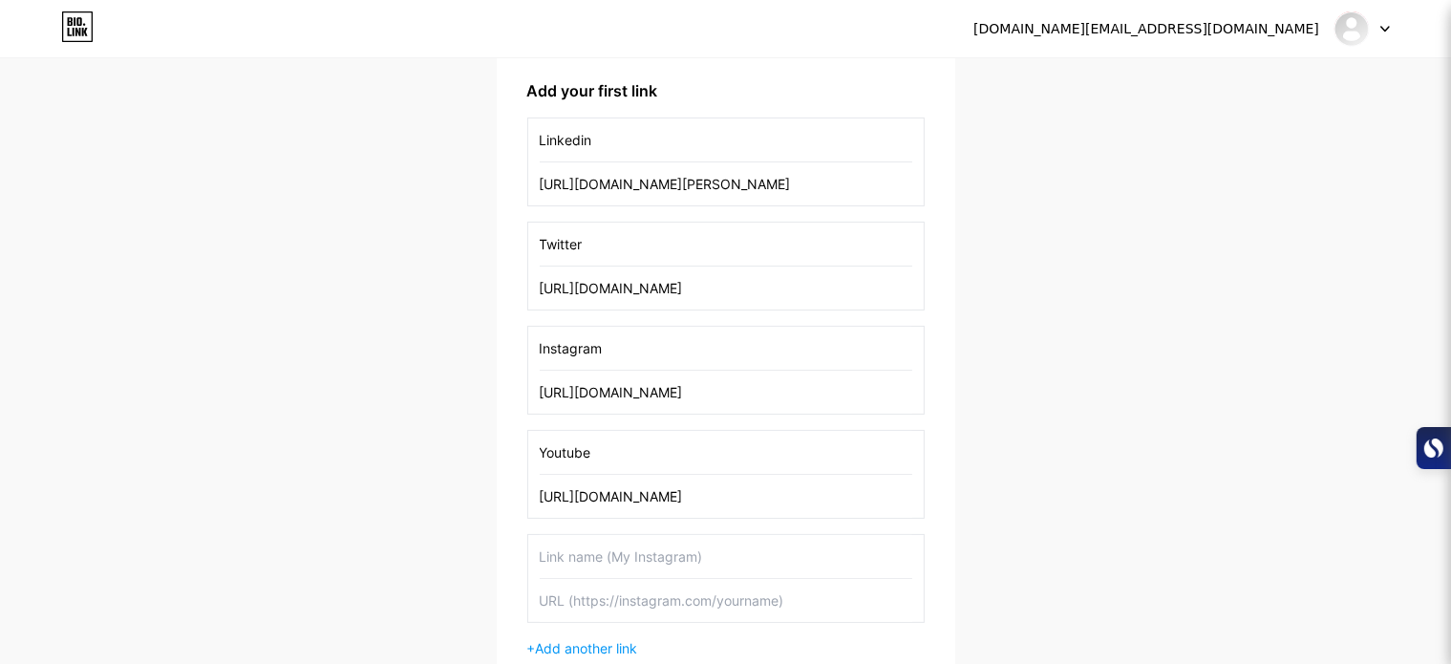
type input "[URL][DOMAIN_NAME]"
click at [543, 561] on input "text" at bounding box center [726, 556] width 373 height 43
type input "Snapchat"
paste input "[URL][DOMAIN_NAME]"
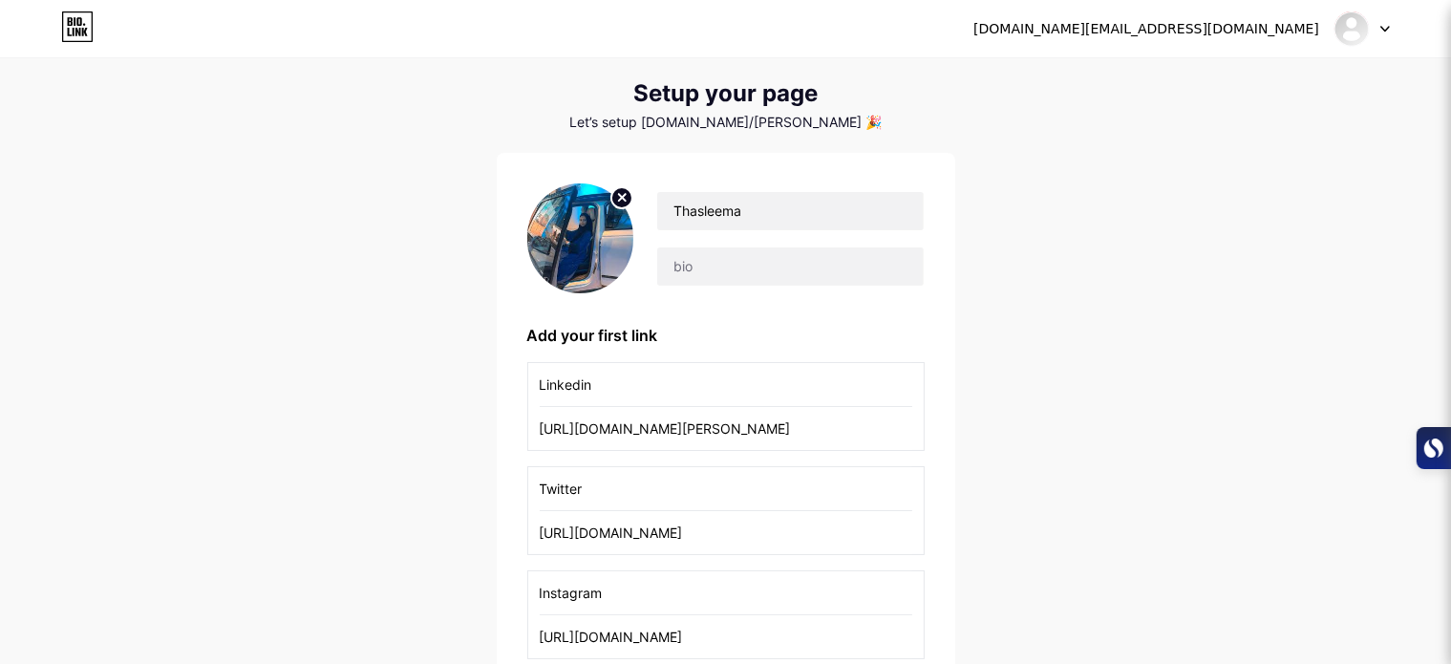
scroll to position [0, 0]
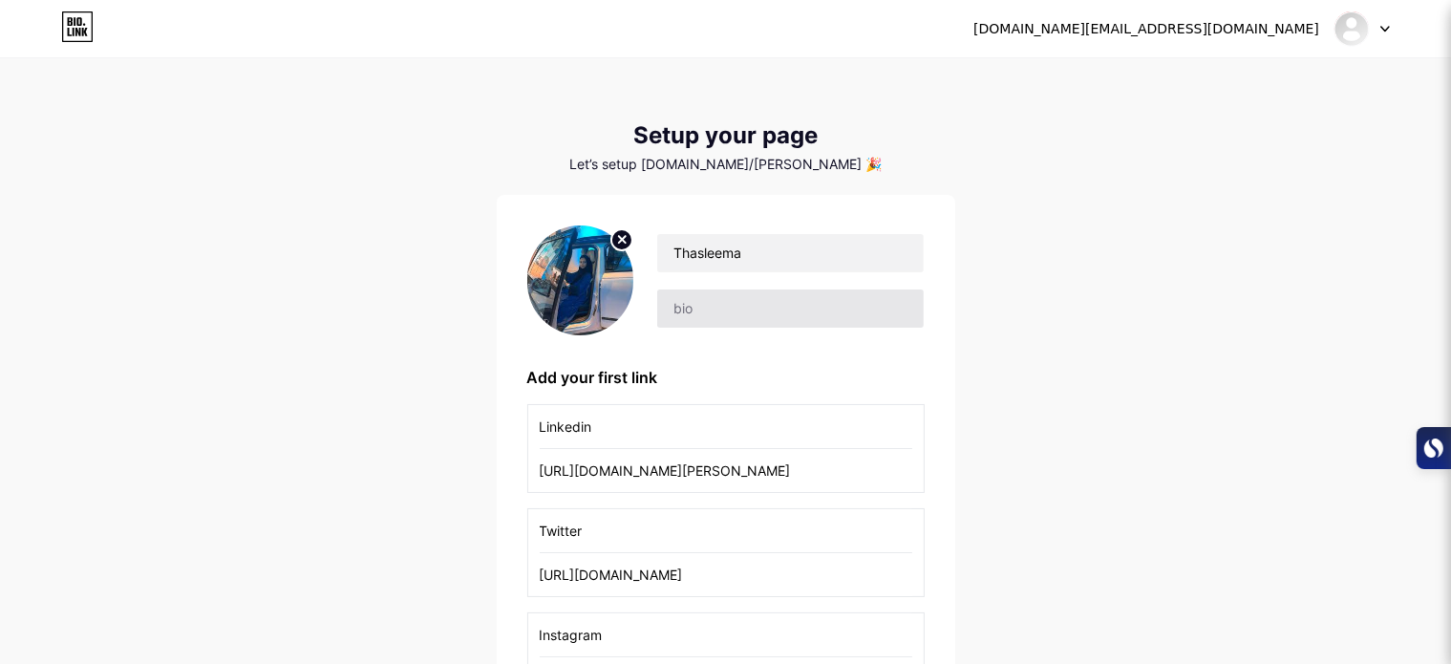
type input "[URL][DOMAIN_NAME]"
click at [693, 304] on input "text" at bounding box center [790, 309] width 266 height 38
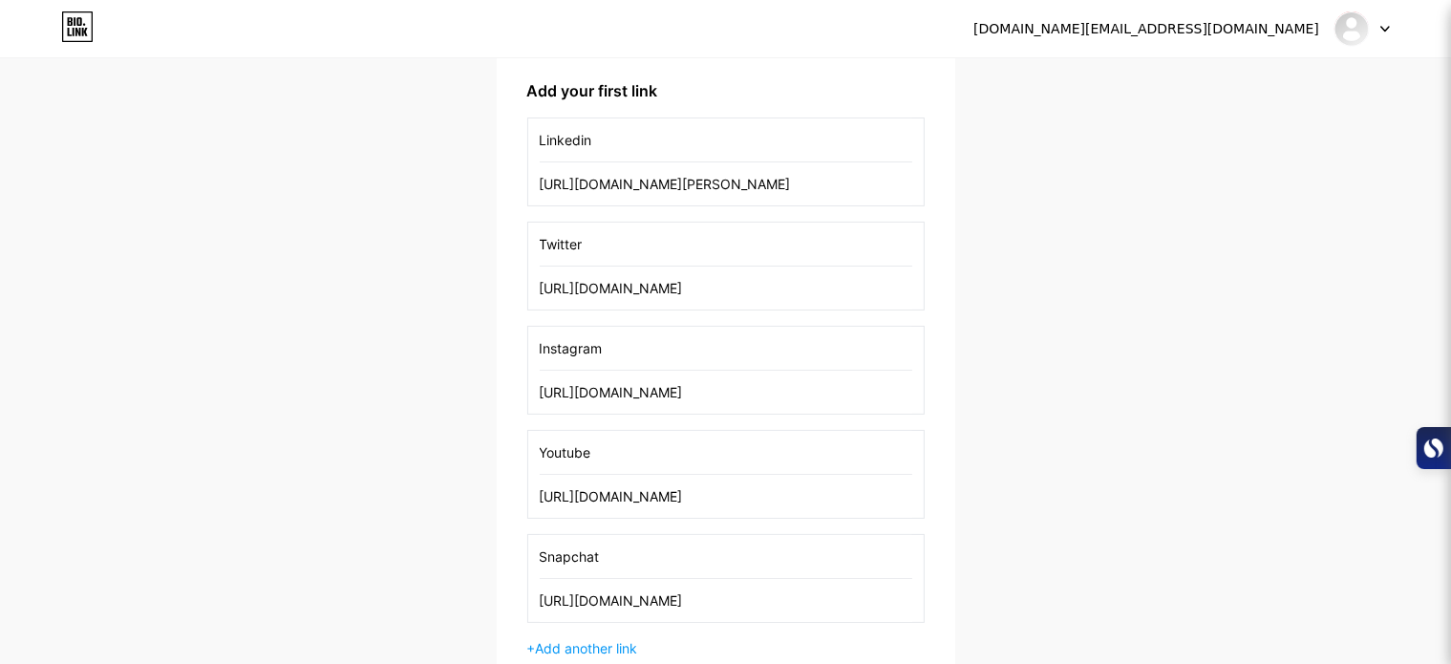
scroll to position [382, 0]
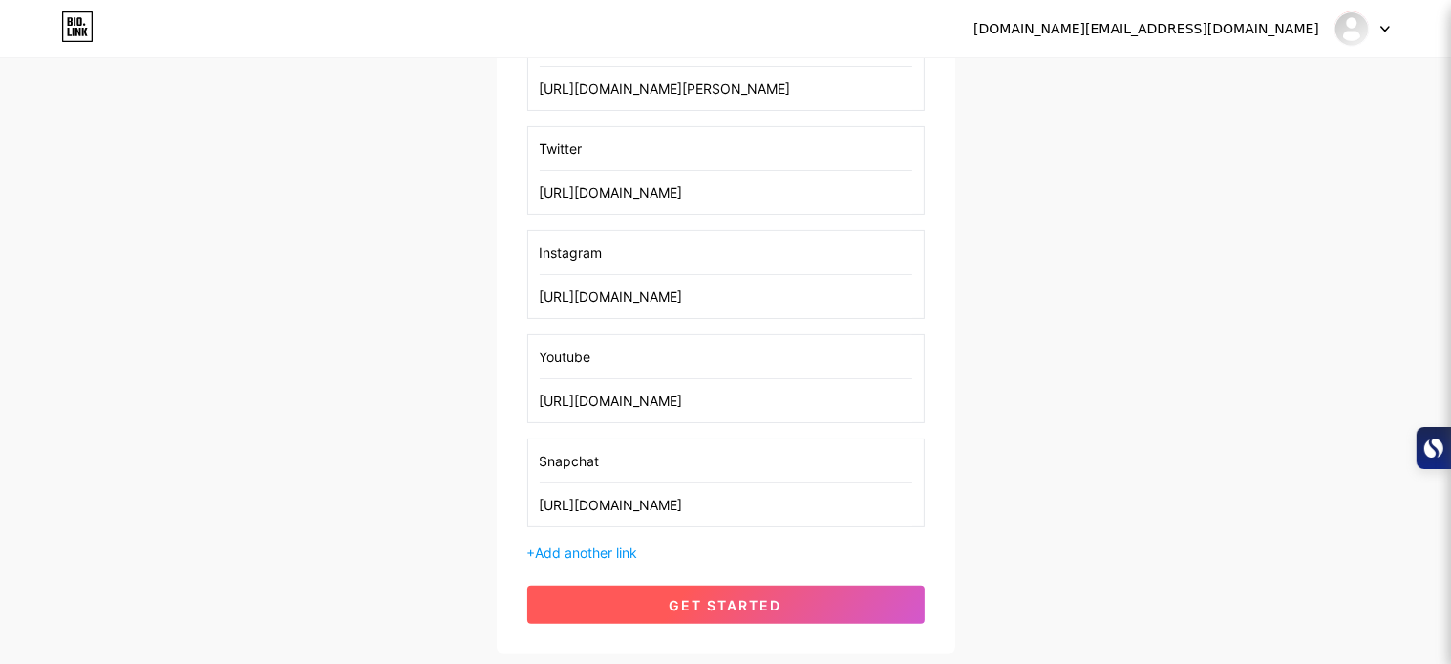
click at [801, 607] on button "get started" at bounding box center [726, 605] width 398 height 38
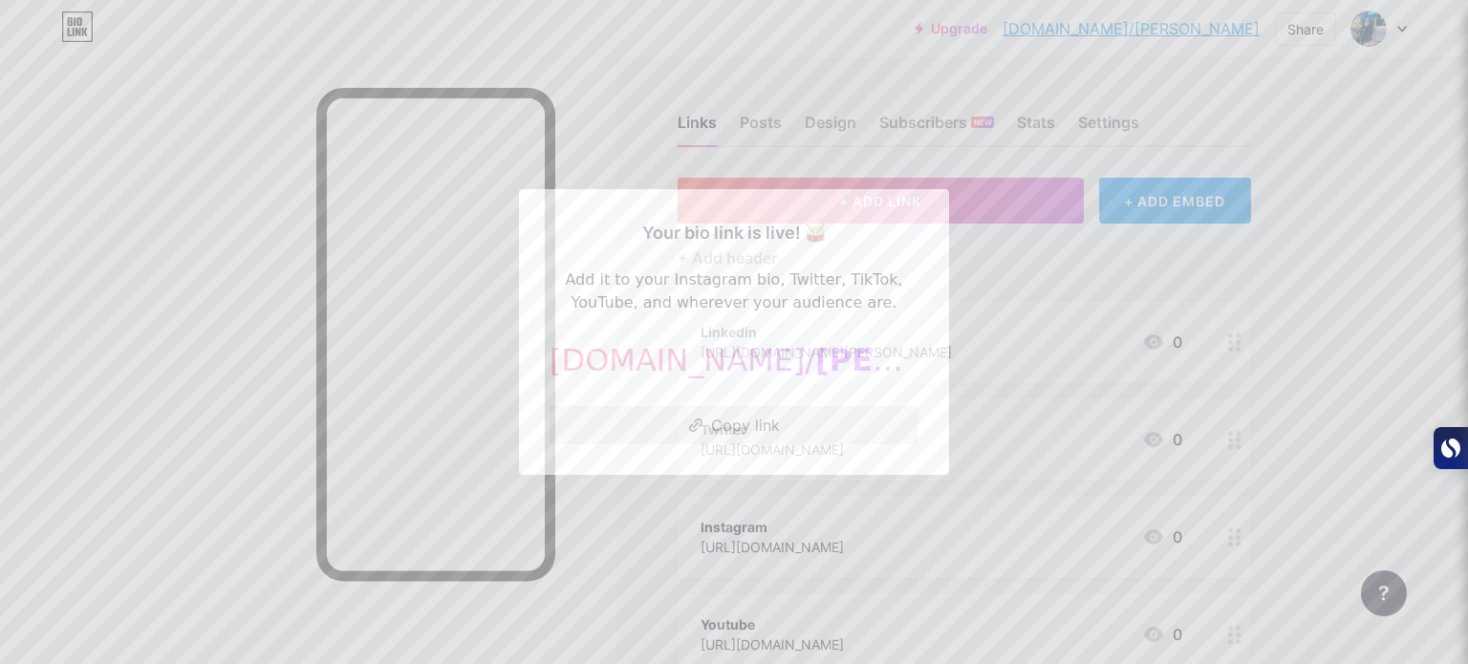
click at [768, 418] on button "Copy link" at bounding box center [733, 425] width 369 height 38
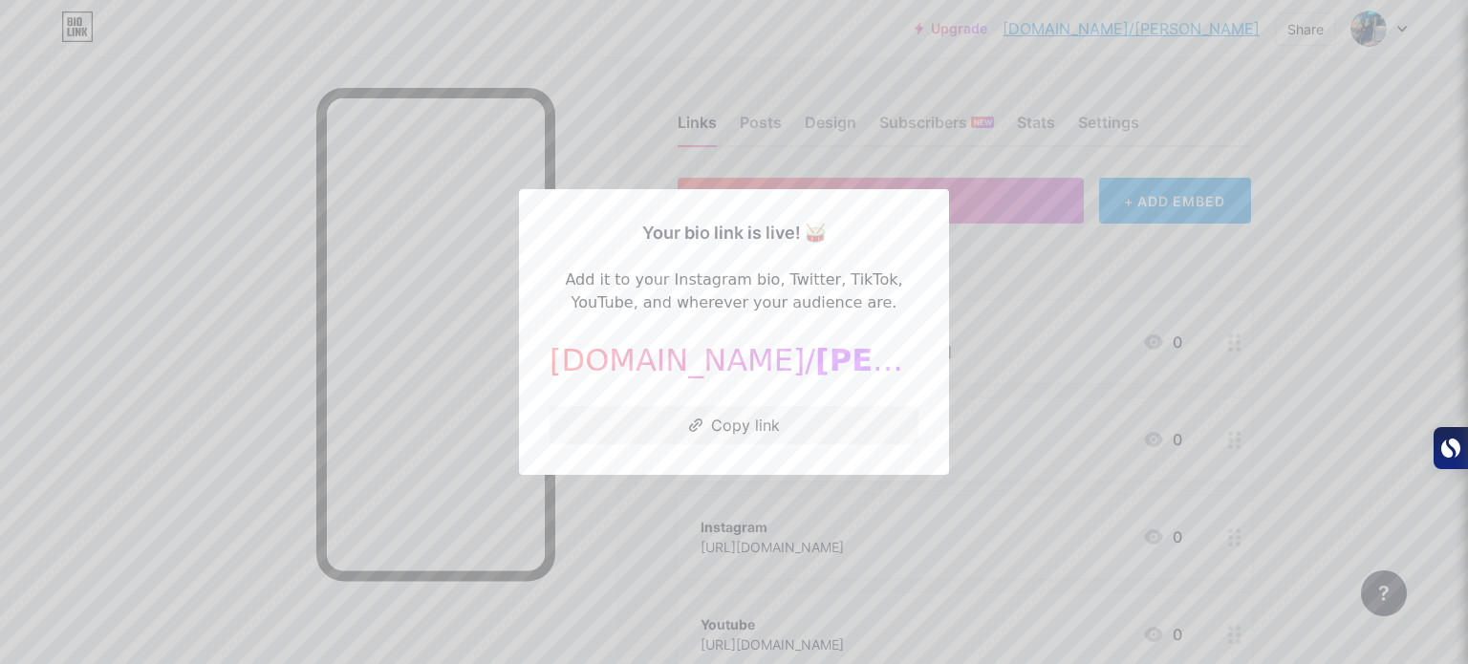
click at [1055, 483] on div at bounding box center [734, 332] width 1468 height 664
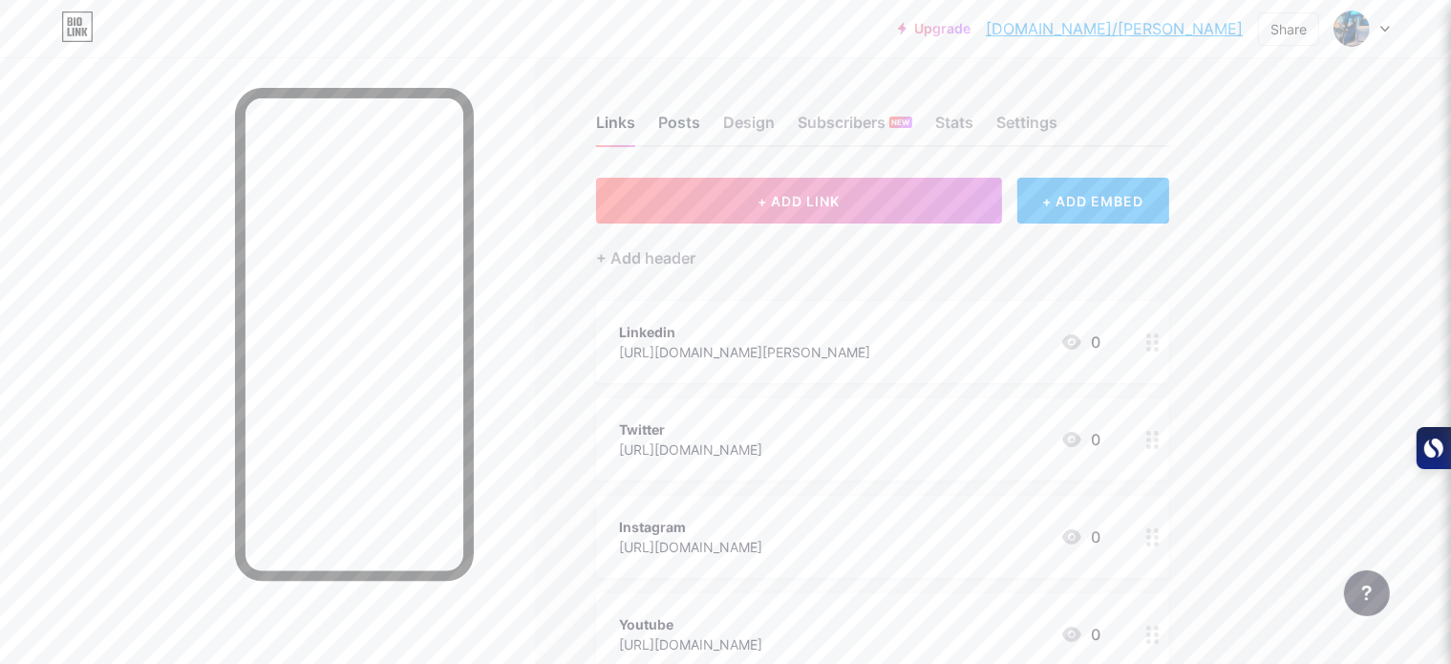
click at [700, 121] on div "Posts" at bounding box center [679, 128] width 42 height 34
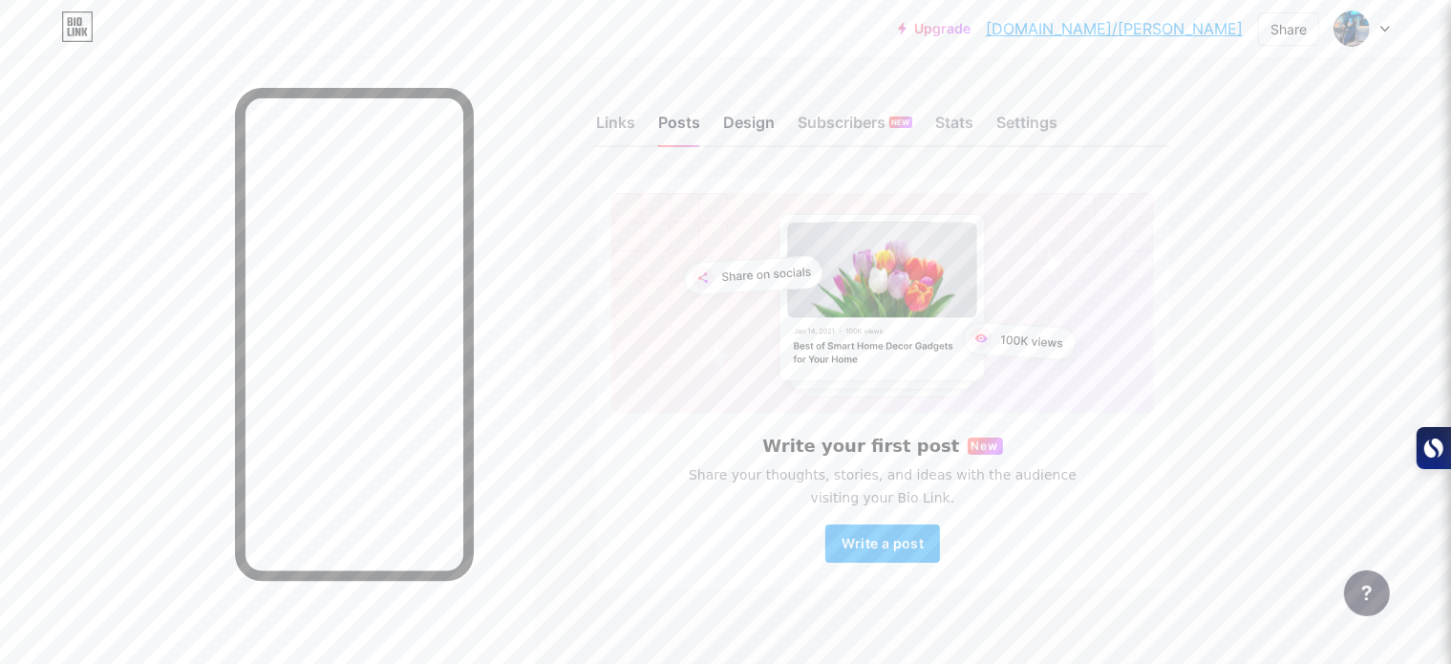
click at [775, 119] on div "Design" at bounding box center [749, 128] width 52 height 34
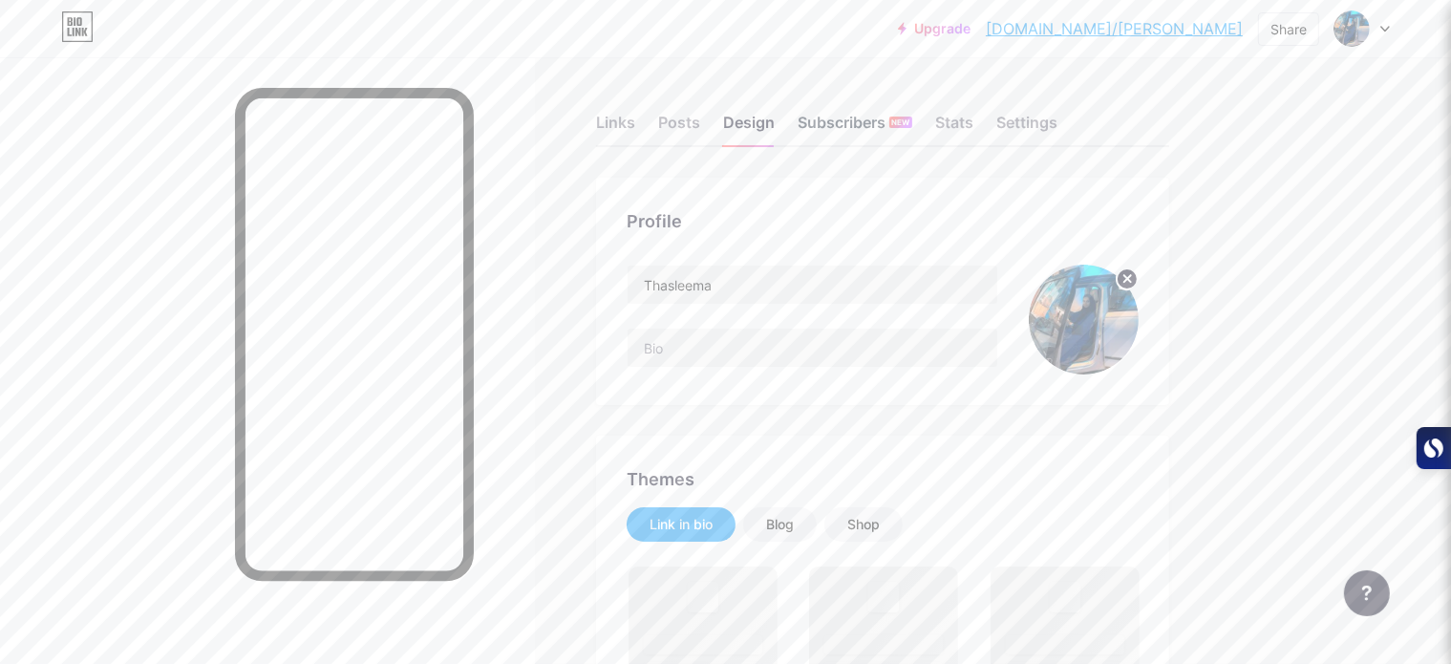
click at [913, 135] on div "Subscribers NEW" at bounding box center [855, 128] width 115 height 34
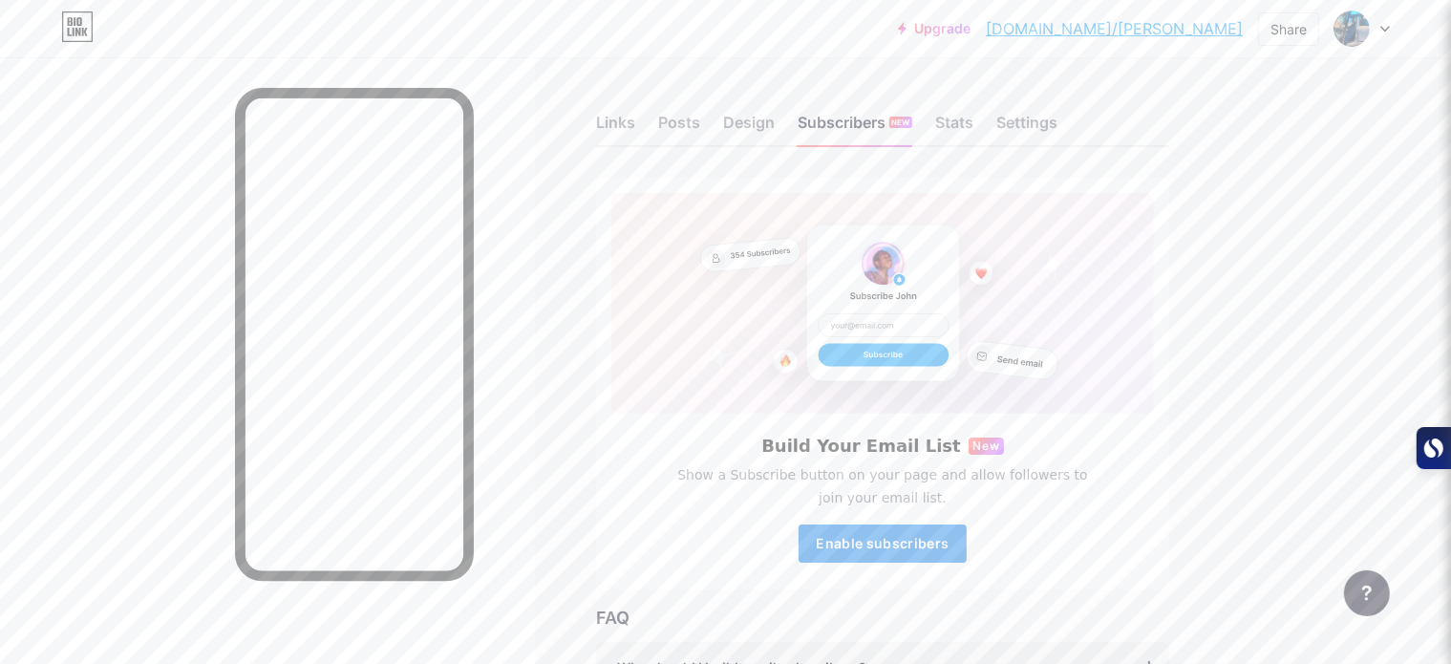
click at [949, 543] on span "Enable subscribers" at bounding box center [882, 543] width 133 height 16
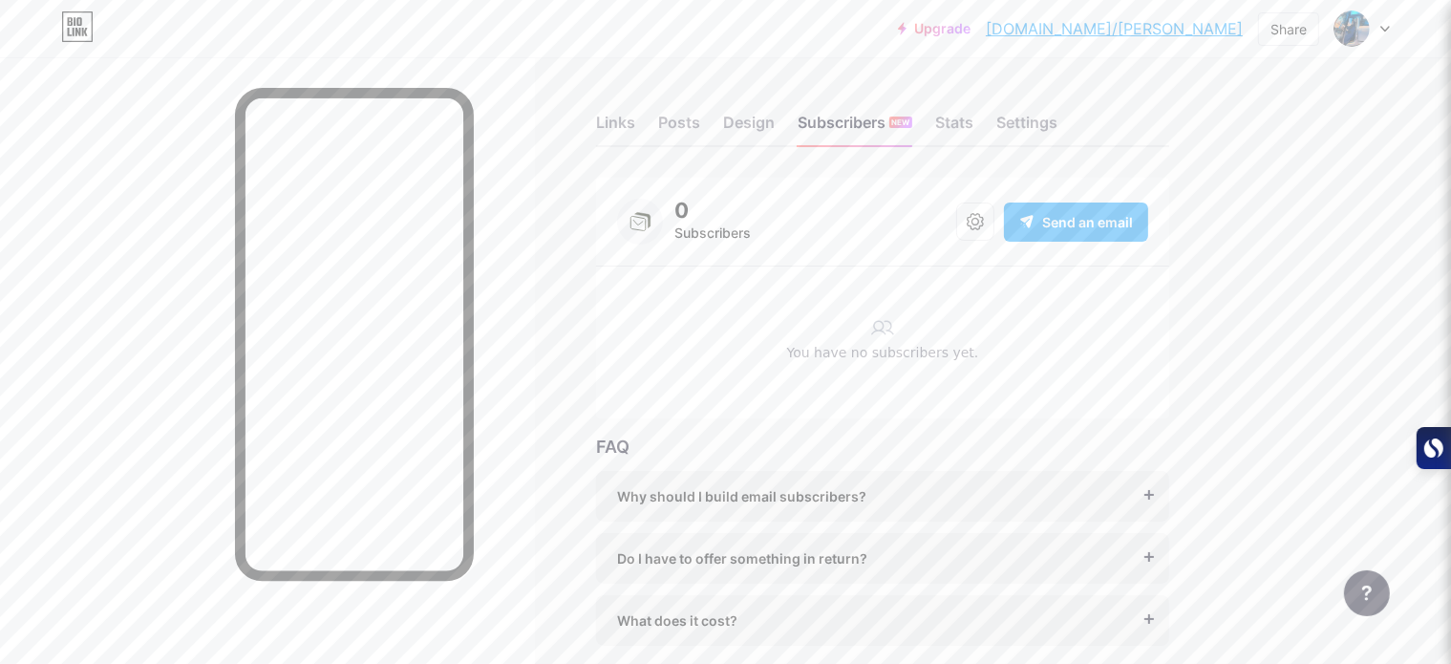
click at [1170, 495] on div "Why should I build email subscribers? Email is the only reliable medium to buil…" at bounding box center [882, 496] width 573 height 51
click at [1170, 530] on div "Why should I build email subscribers? Email is the only reliable medium to buil…" at bounding box center [882, 558] width 573 height 175
click at [1170, 547] on div "Do I have to offer something in return? It’s better if you do, but most creator…" at bounding box center [882, 558] width 573 height 51
click at [1150, 535] on div "Do I have to offer something in return? It’s better if you do, but most creator…" at bounding box center [882, 558] width 573 height 51
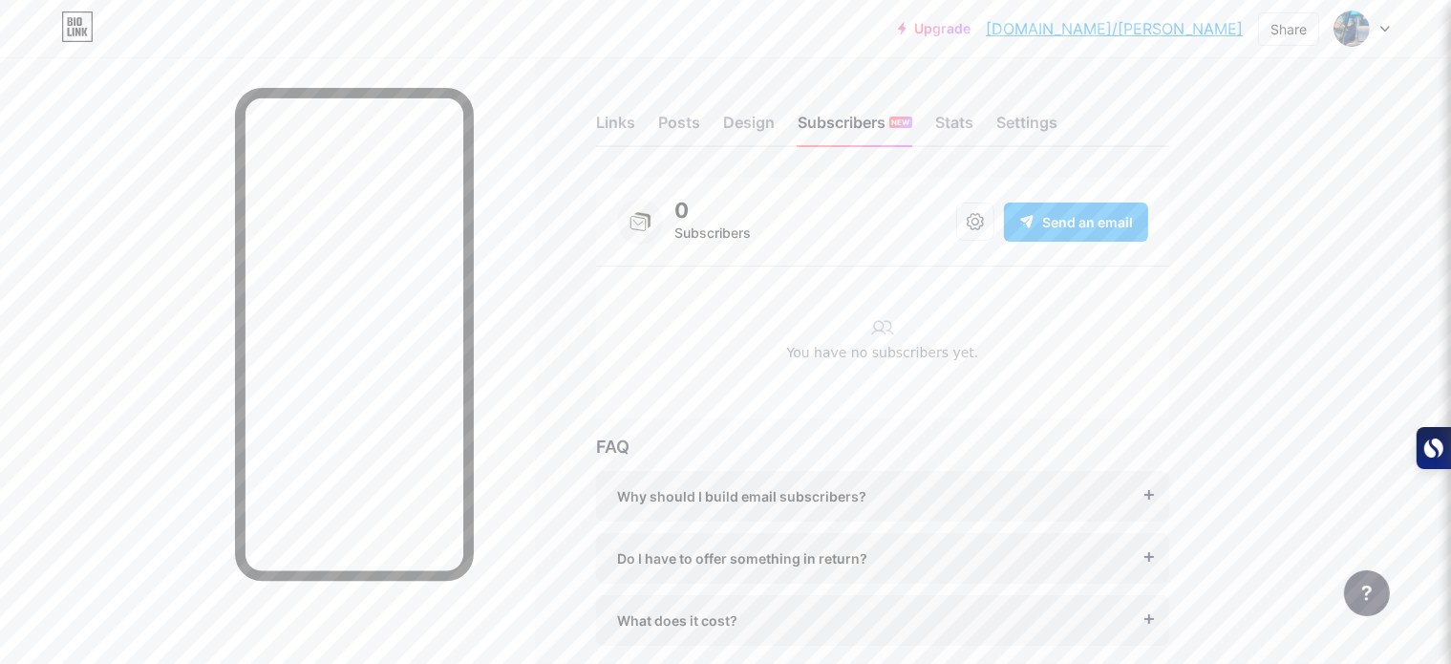
click at [868, 564] on span "Do I have to offer something in return?" at bounding box center [742, 558] width 250 height 20
click at [948, 486] on div "Why should I build email subscribers?" at bounding box center [882, 496] width 531 height 20
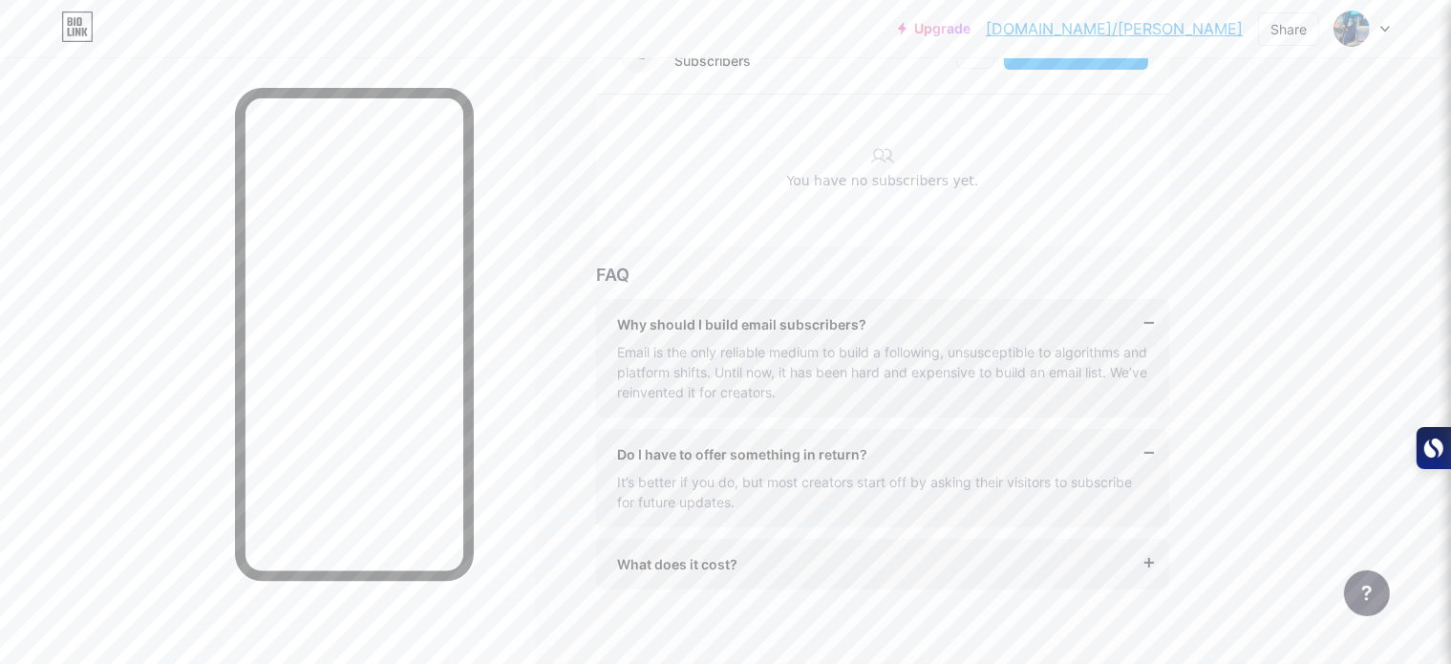
scroll to position [191, 0]
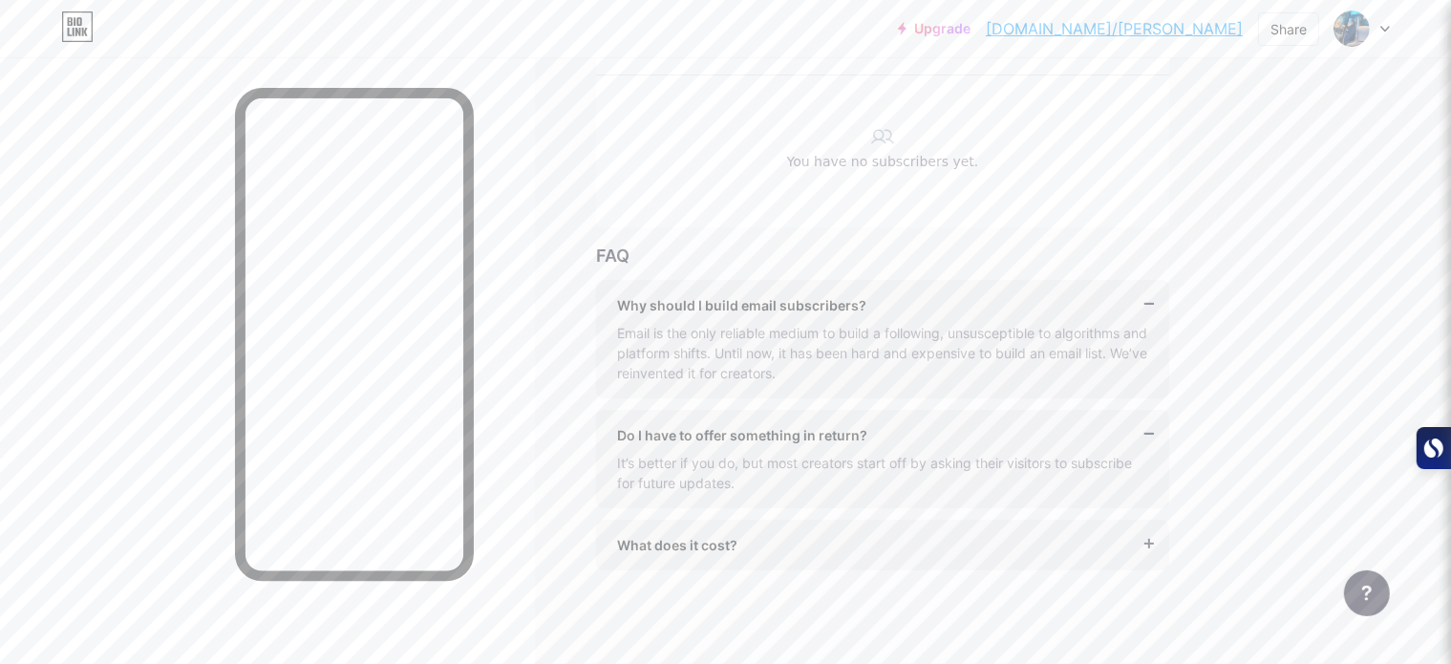
click at [830, 542] on div "What does it cost?" at bounding box center [882, 545] width 531 height 20
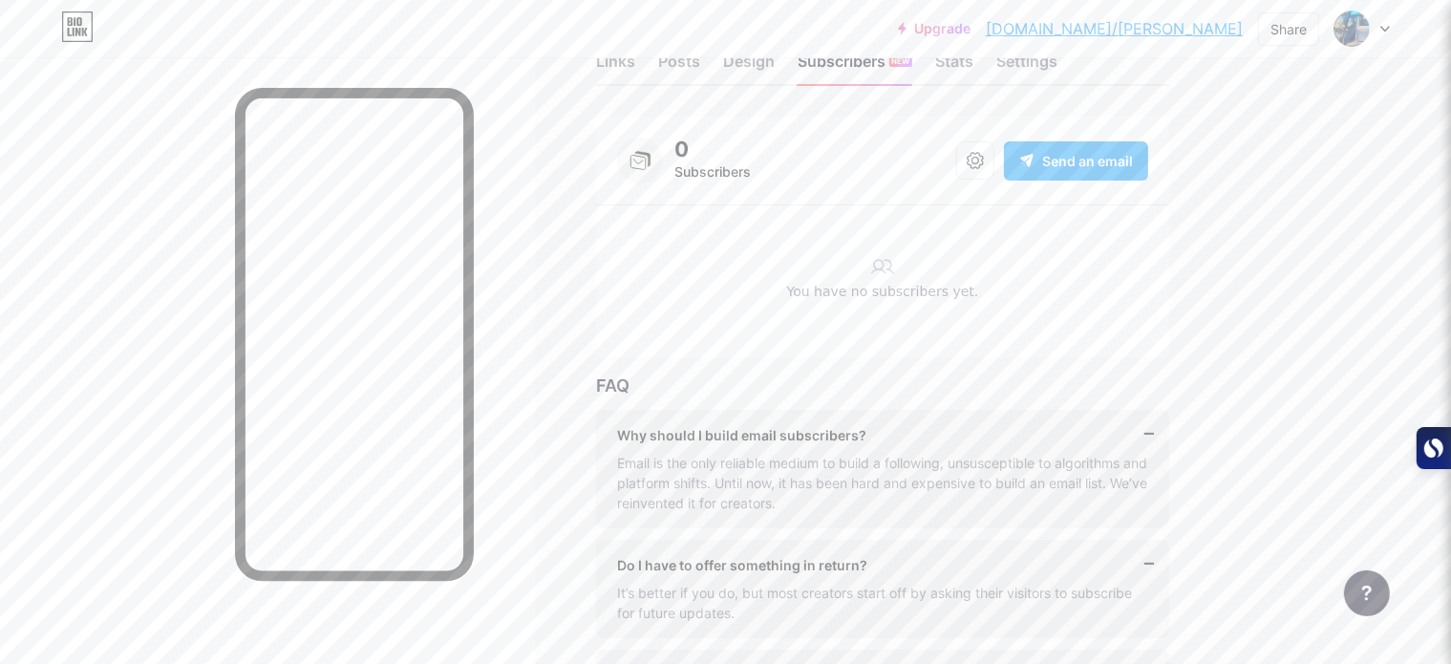
scroll to position [0, 0]
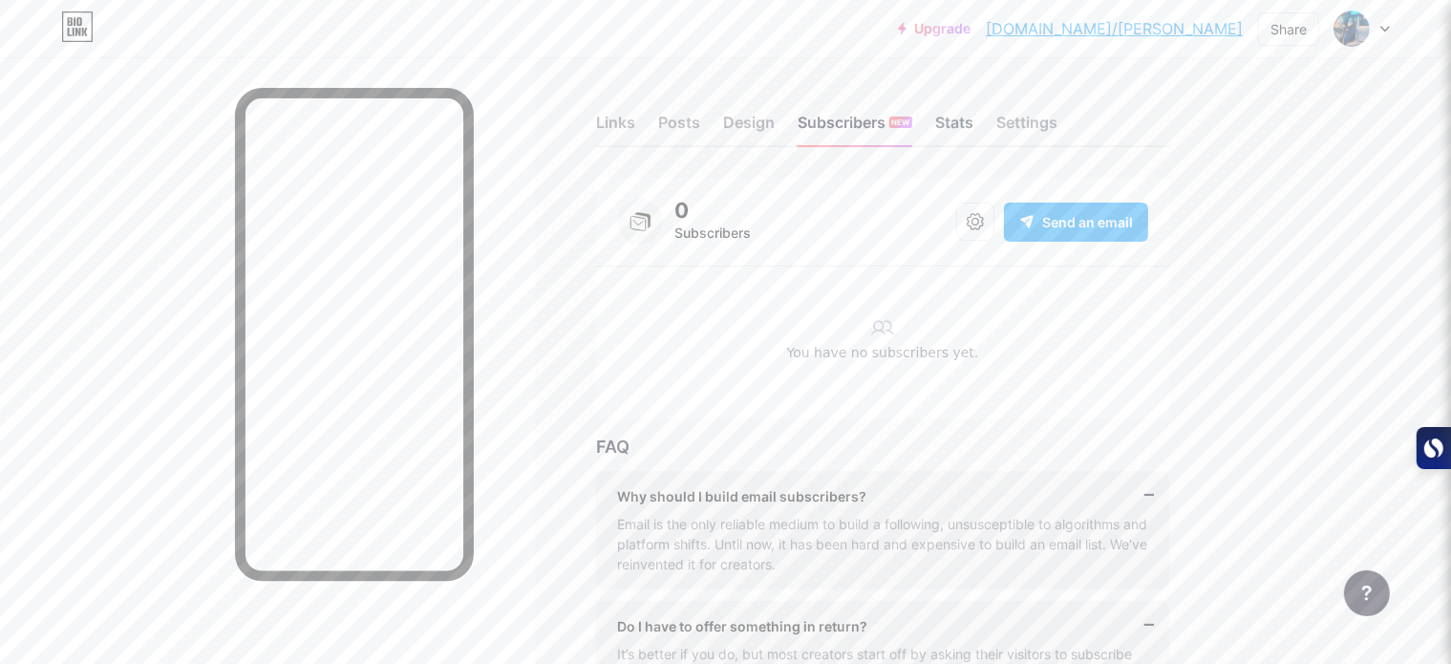
click at [974, 135] on div "Stats" at bounding box center [954, 128] width 38 height 34
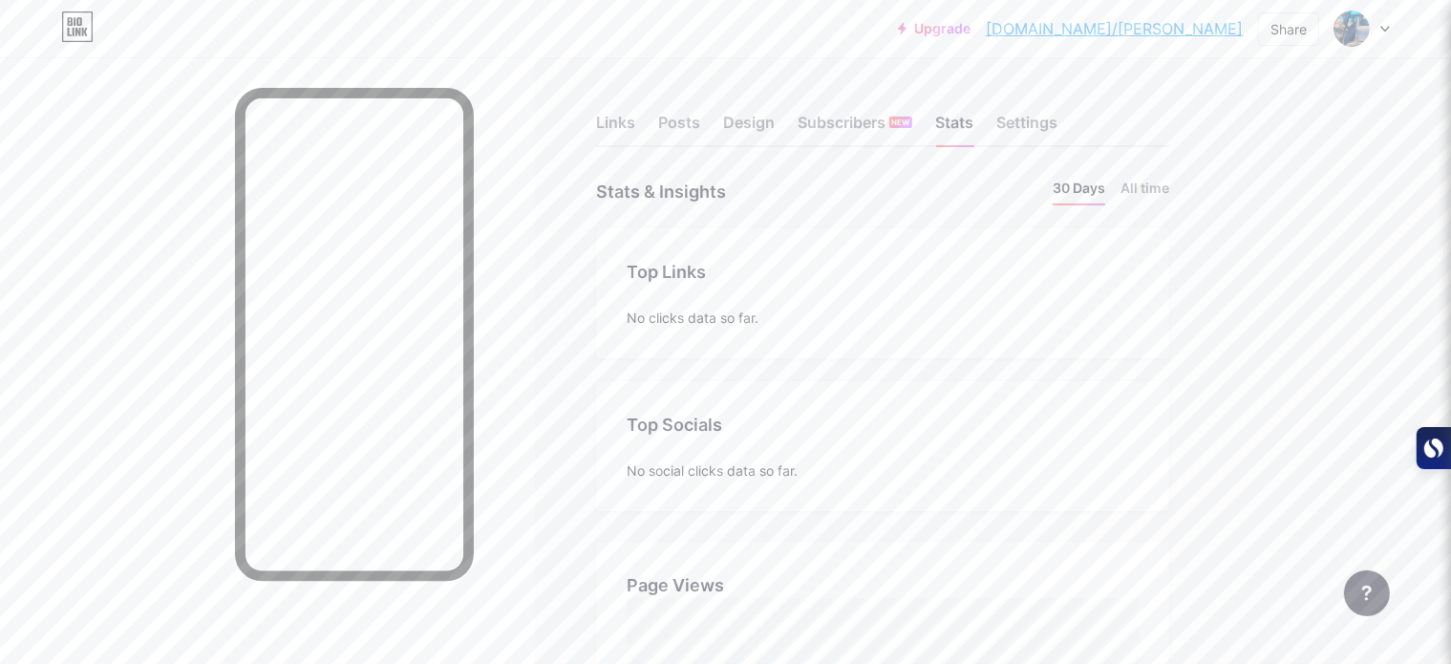
scroll to position [664, 1451]
click at [974, 120] on div "Stats" at bounding box center [954, 128] width 38 height 34
click at [1058, 118] on div "Settings" at bounding box center [1027, 128] width 61 height 34
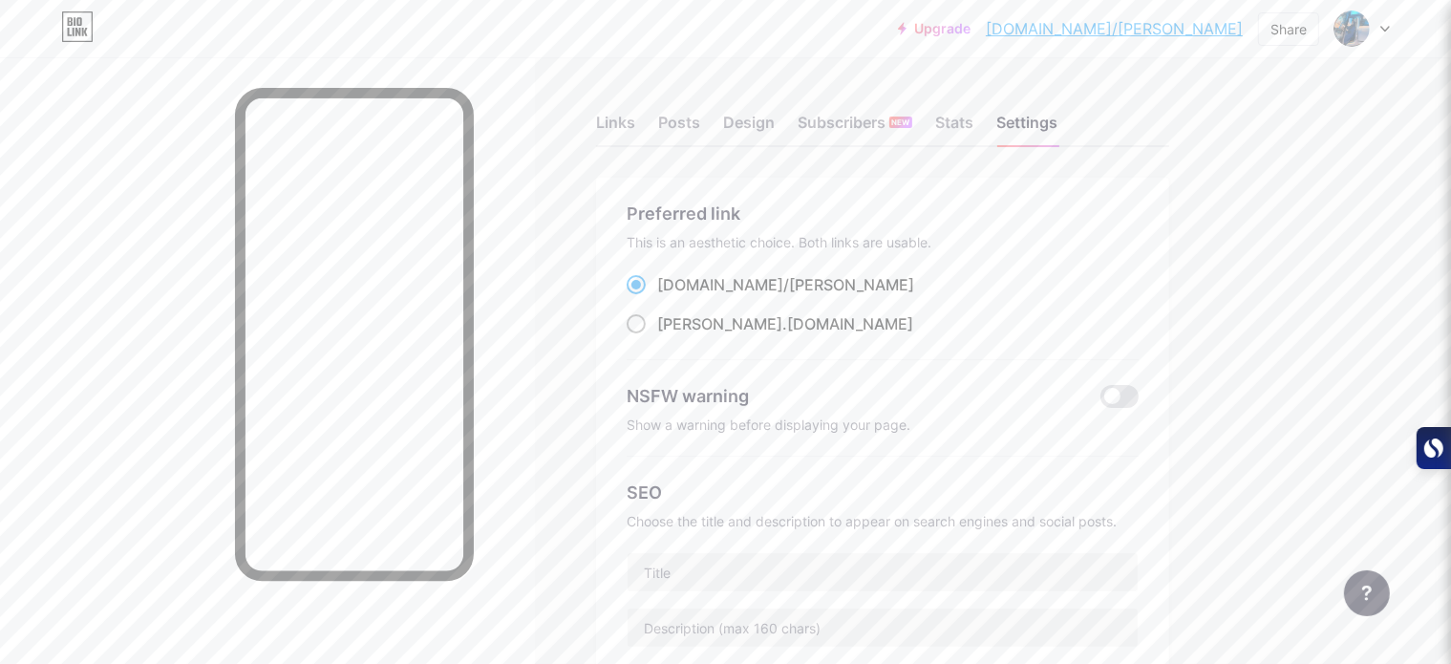
click at [646, 328] on span at bounding box center [636, 323] width 19 height 19
click at [670, 335] on input "[PERSON_NAME] .[DOMAIN_NAME]" at bounding box center [663, 341] width 12 height 12
radio input "true"
click at [783, 319] on span "[PERSON_NAME]" at bounding box center [719, 323] width 125 height 19
click at [670, 335] on input "[PERSON_NAME] .[DOMAIN_NAME]" at bounding box center [663, 341] width 12 height 12
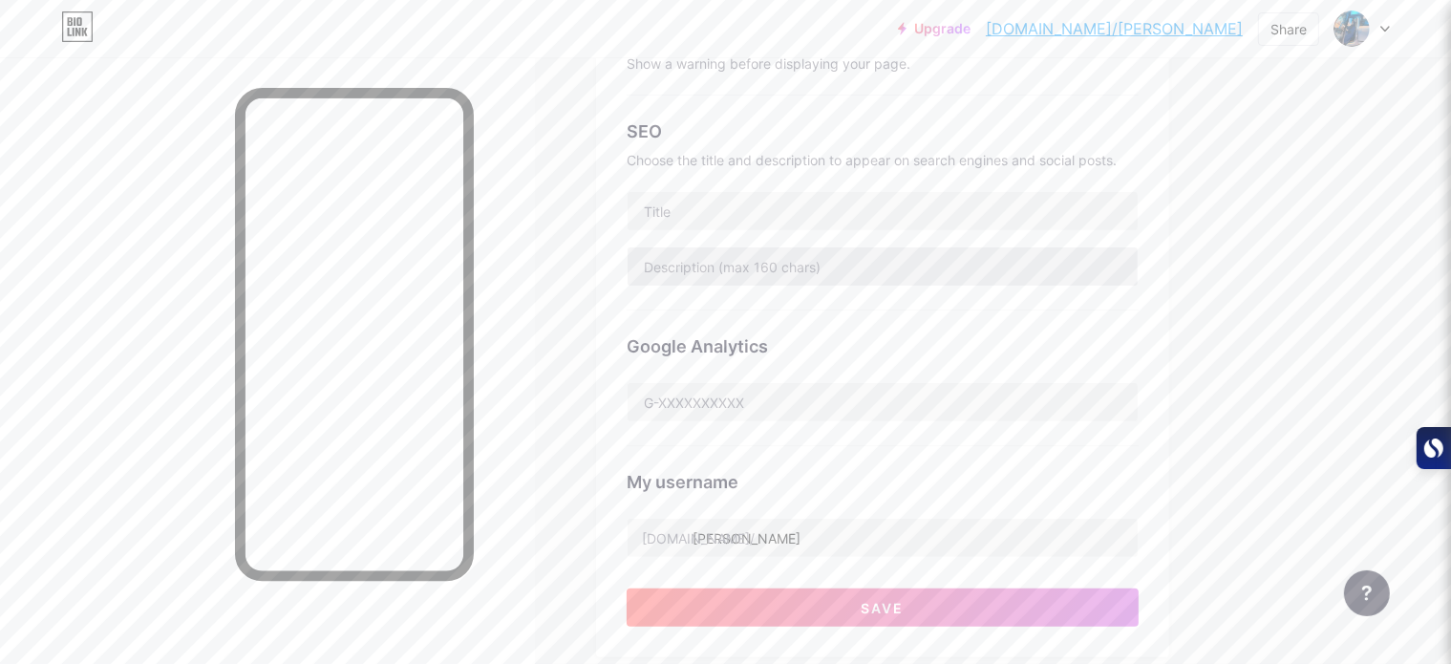
scroll to position [382, 0]
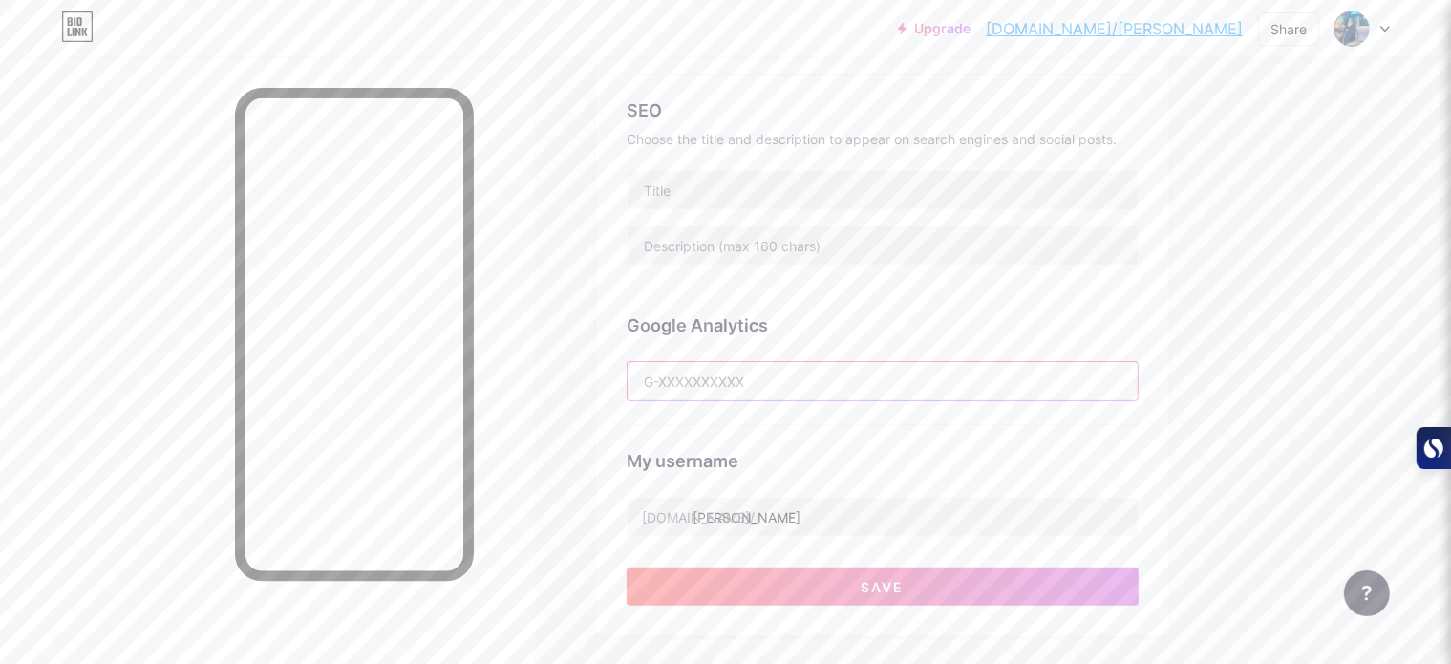
click at [797, 391] on input "text" at bounding box center [883, 381] width 510 height 38
click at [815, 372] on input "text" at bounding box center [883, 381] width 510 height 38
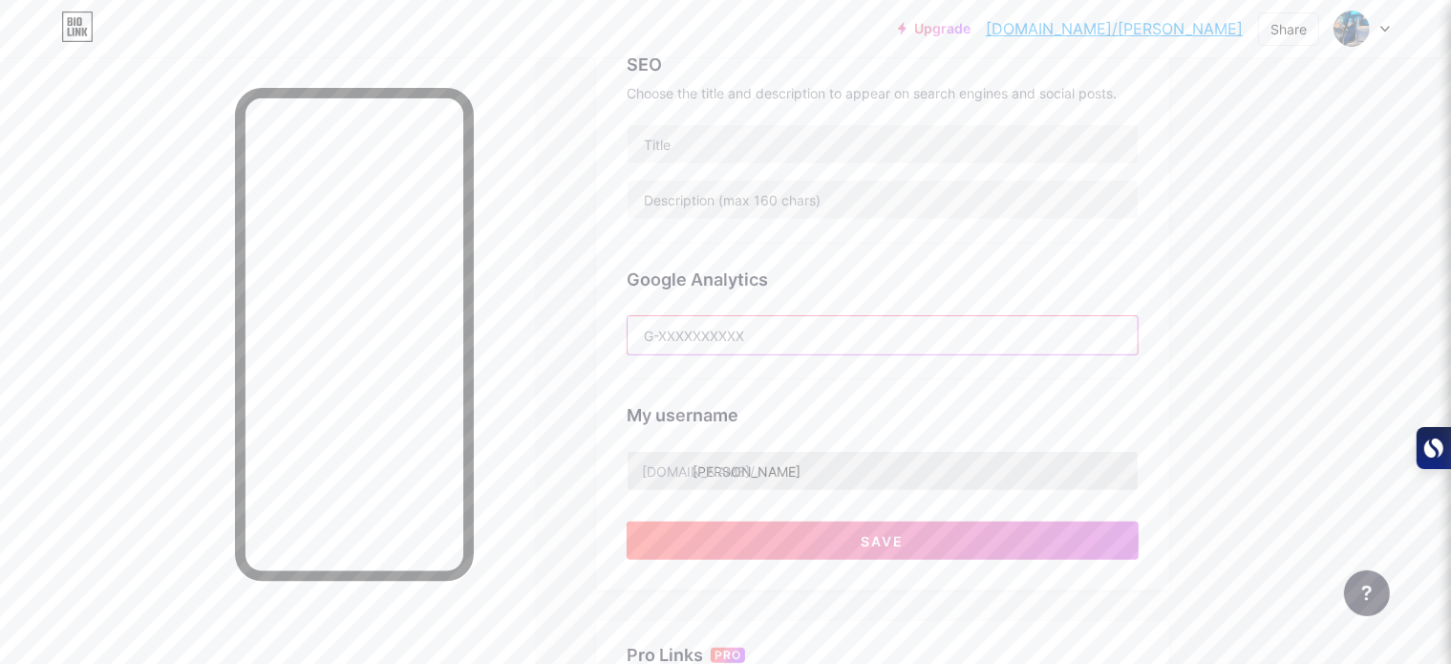
scroll to position [419, 0]
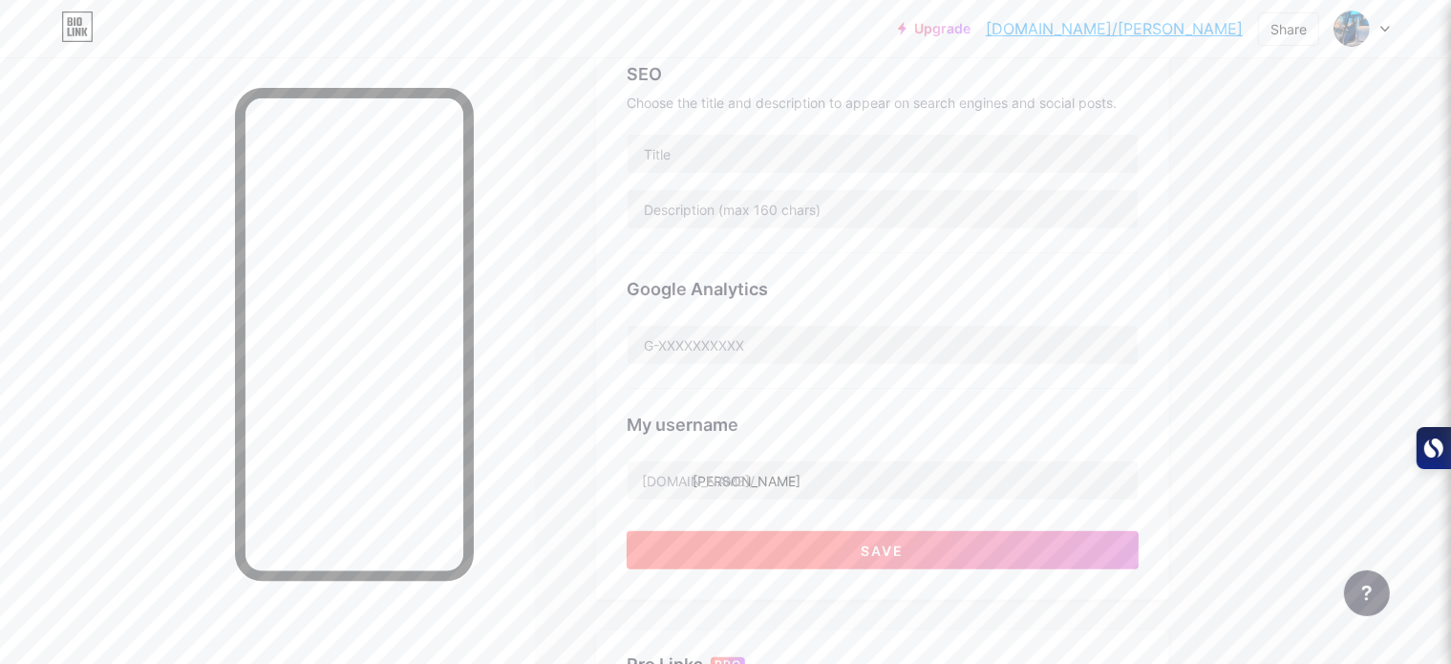
click at [1080, 549] on button "Save" at bounding box center [883, 550] width 512 height 38
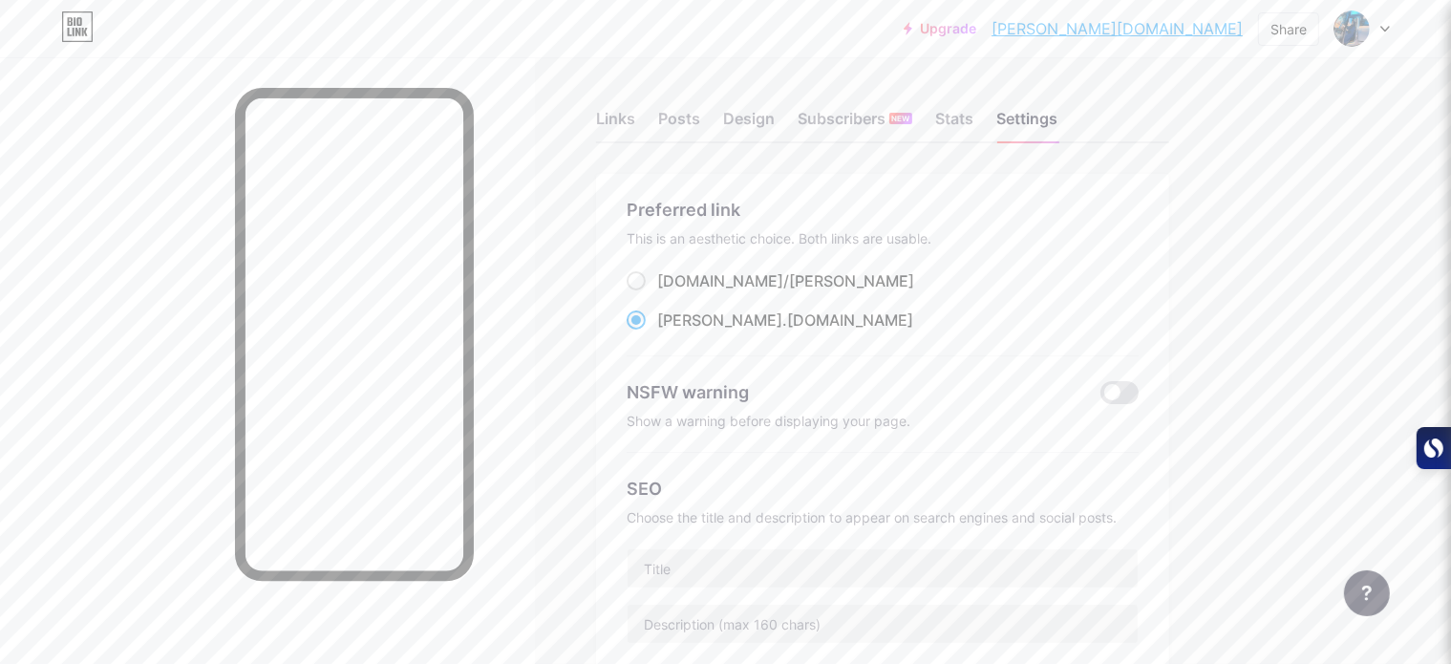
scroll to position [0, 0]
click at [535, 173] on div at bounding box center [267, 389] width 535 height 664
click at [635, 123] on div "Links" at bounding box center [615, 128] width 39 height 34
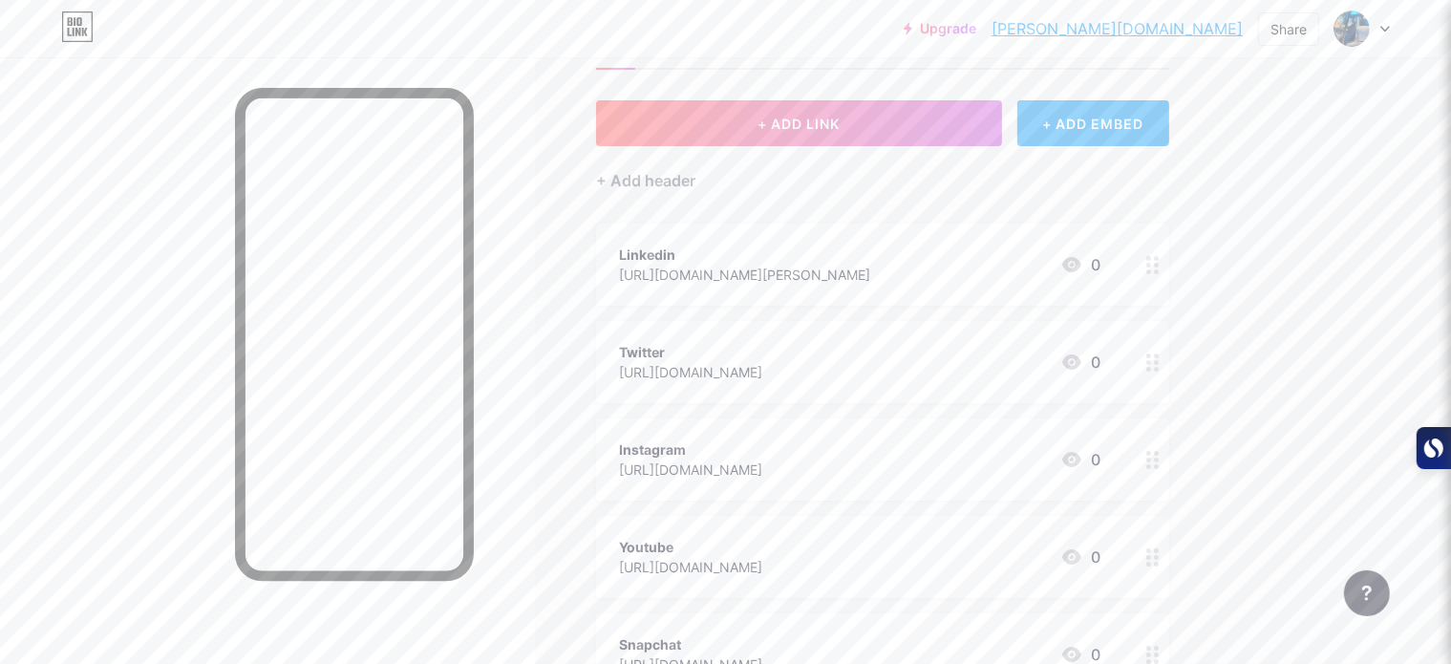
scroll to position [330, 0]
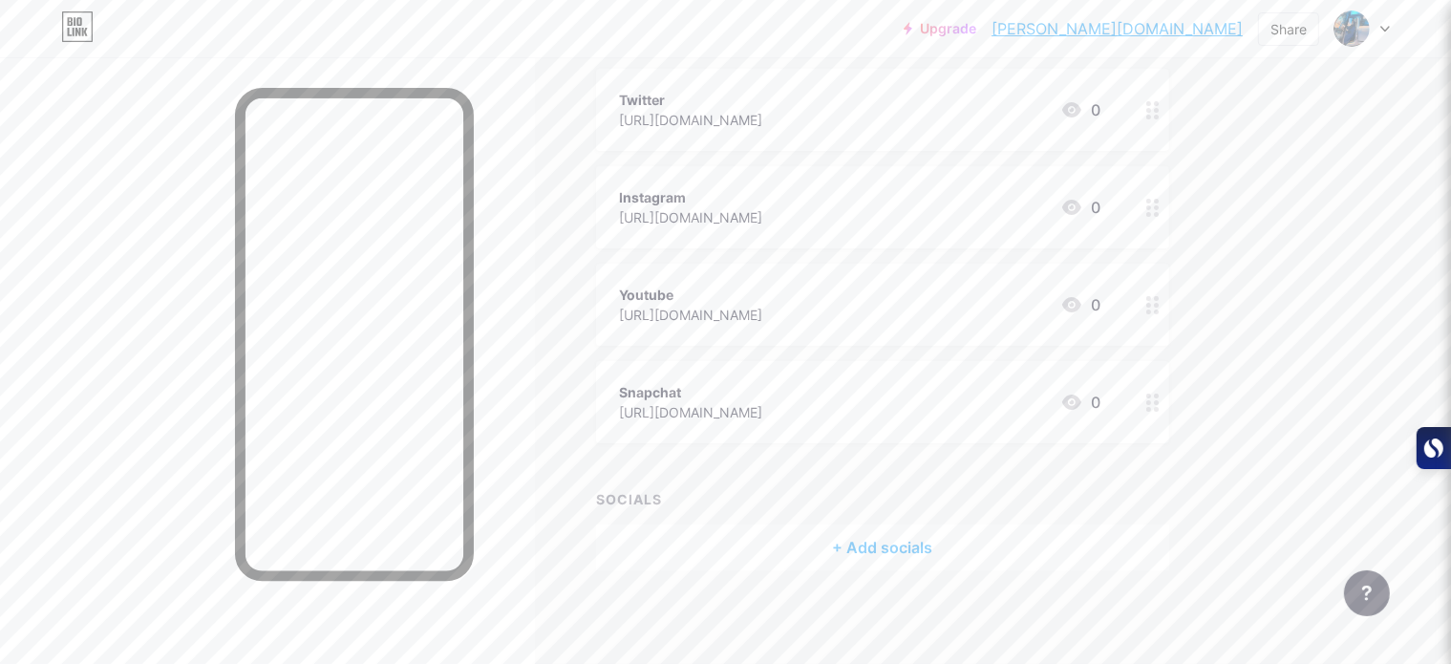
click at [113, 246] on div at bounding box center [267, 389] width 535 height 664
click at [1385, 27] on icon at bounding box center [1386, 29] width 10 height 7
click at [1277, 217] on link "Account settings" at bounding box center [1270, 217] width 237 height 52
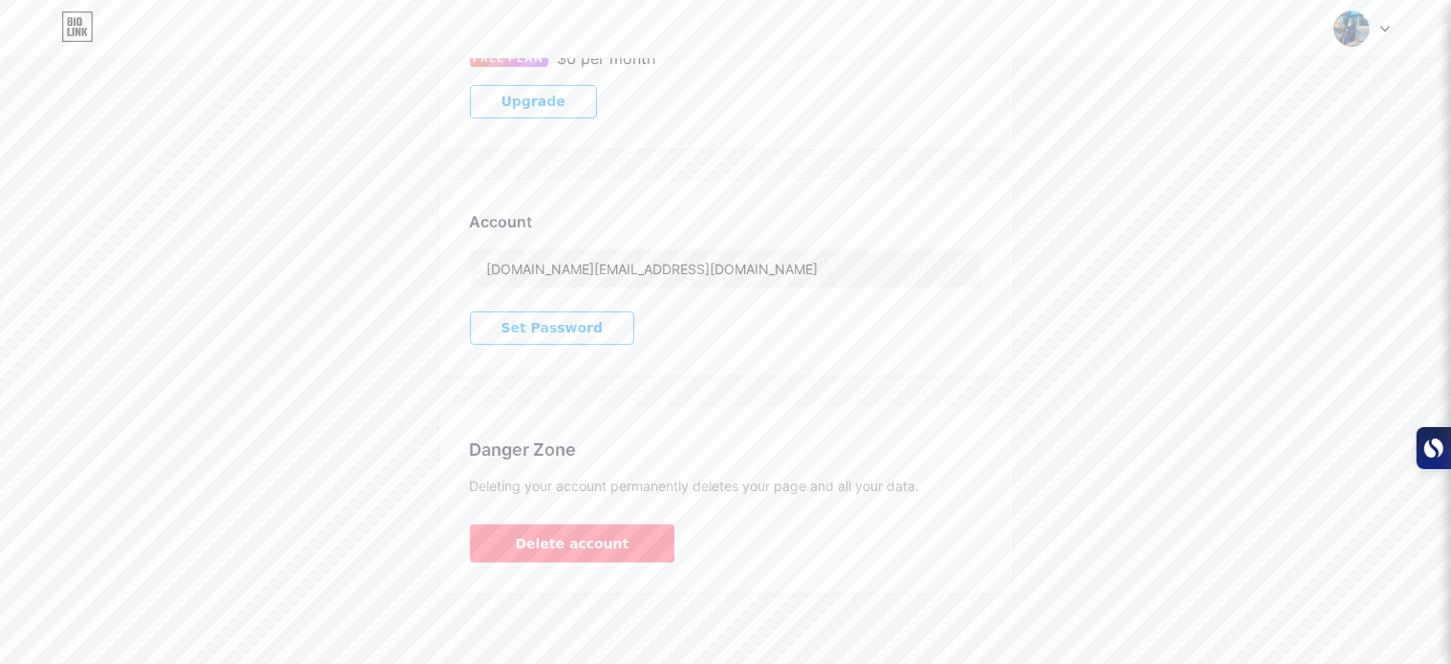
scroll to position [399, 0]
click at [512, 322] on span "Set Password" at bounding box center [553, 324] width 102 height 16
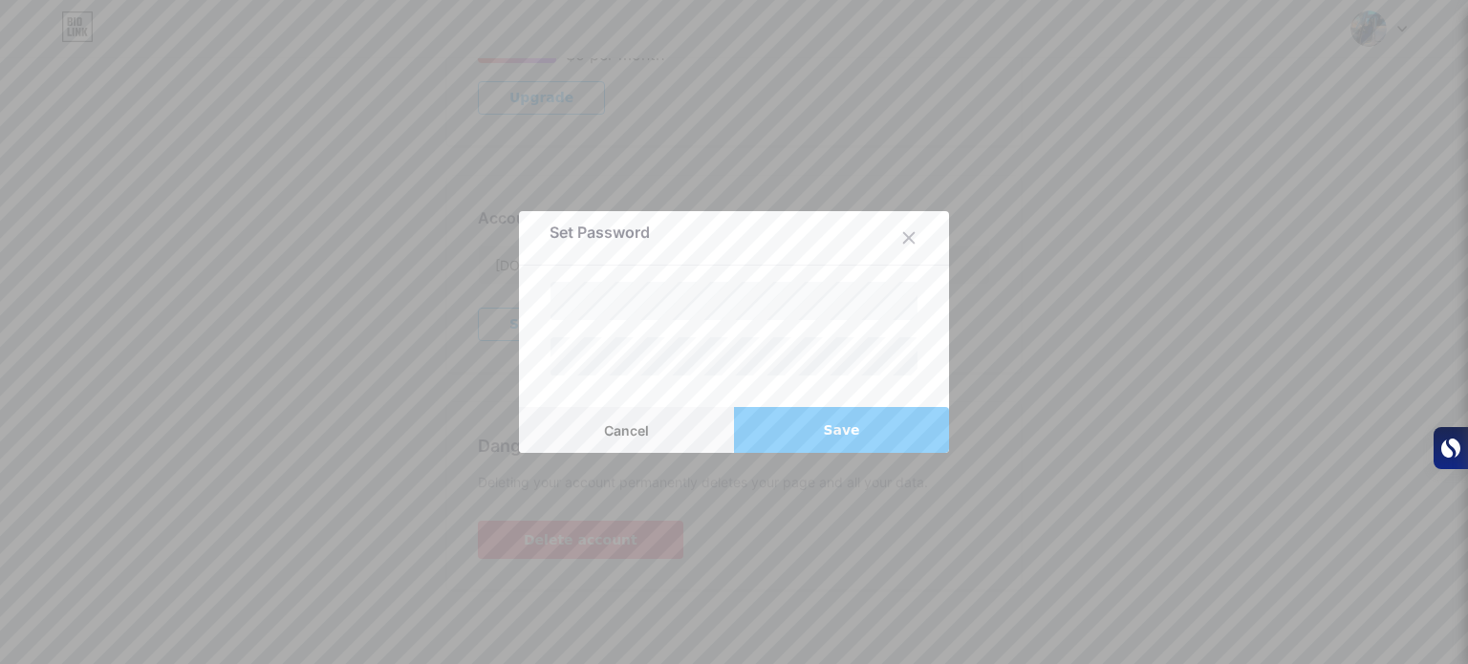
click at [1001, 214] on div at bounding box center [734, 332] width 1468 height 664
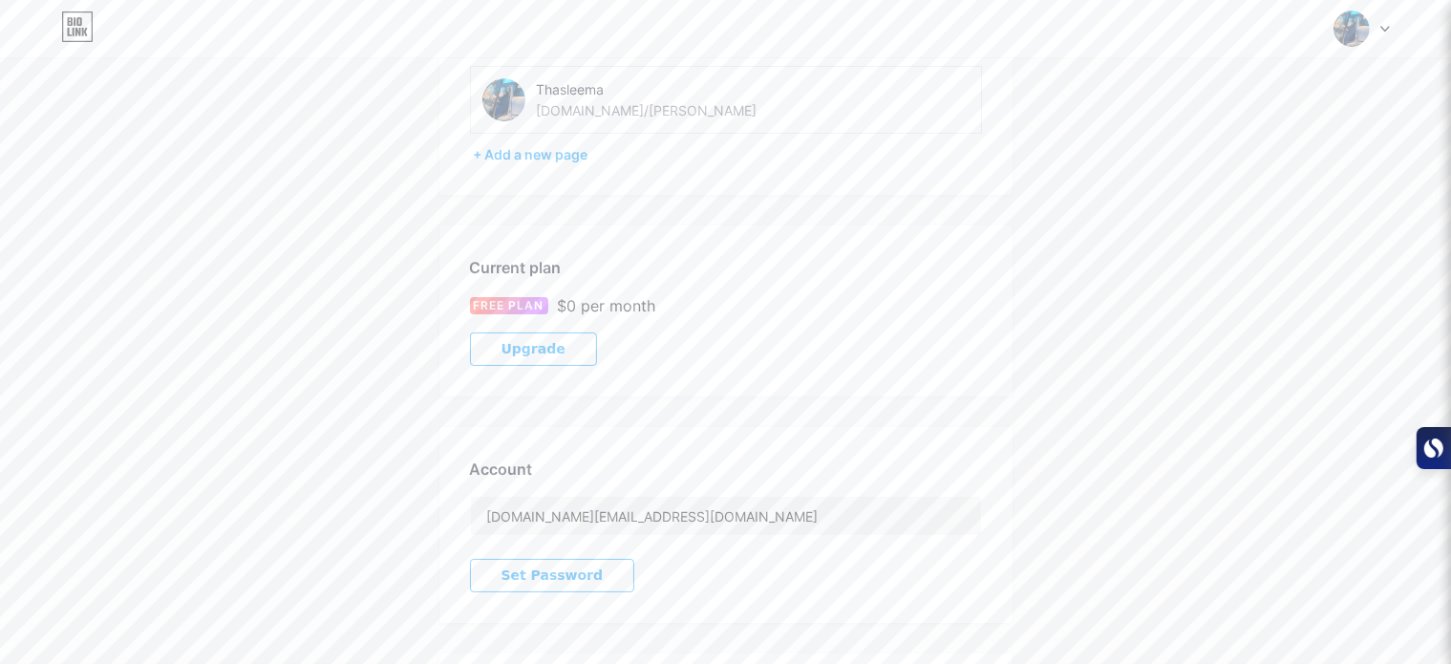
scroll to position [0, 0]
